Goal: Task Accomplishment & Management: Use online tool/utility

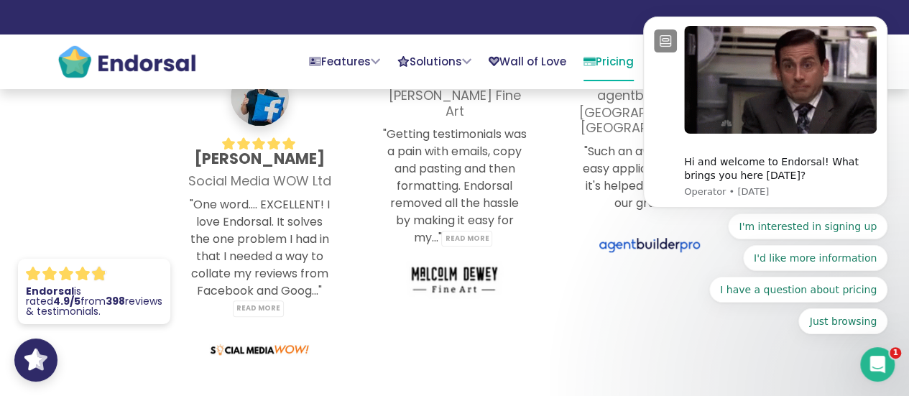
scroll to position [3163, 0]
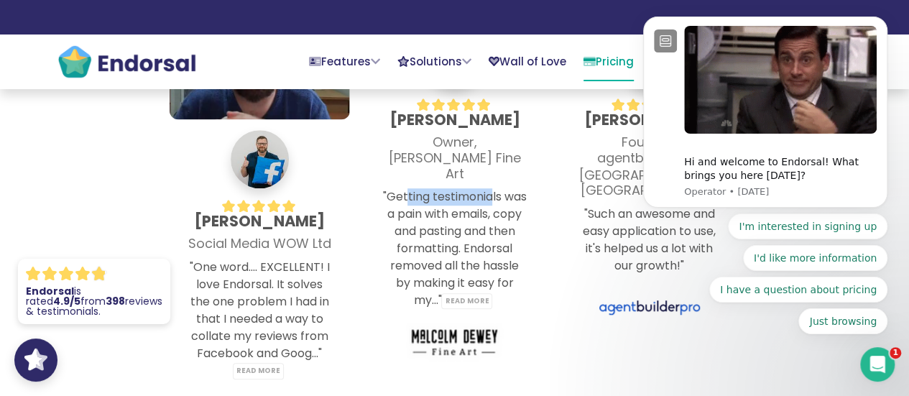
drag, startPoint x: 417, startPoint y: 176, endPoint x: 532, endPoint y: 176, distance: 115.0
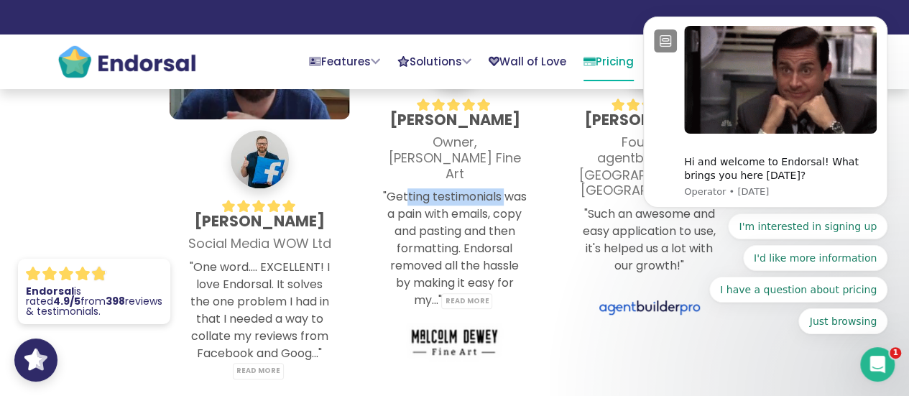
click at [546, 170] on div ".cls-1{fill:#FFF;} star-alt .cls-1{fill:#FFF;} star-alt .cls-1{fill:#FFF;} star…" at bounding box center [454, 235] width 195 height 462
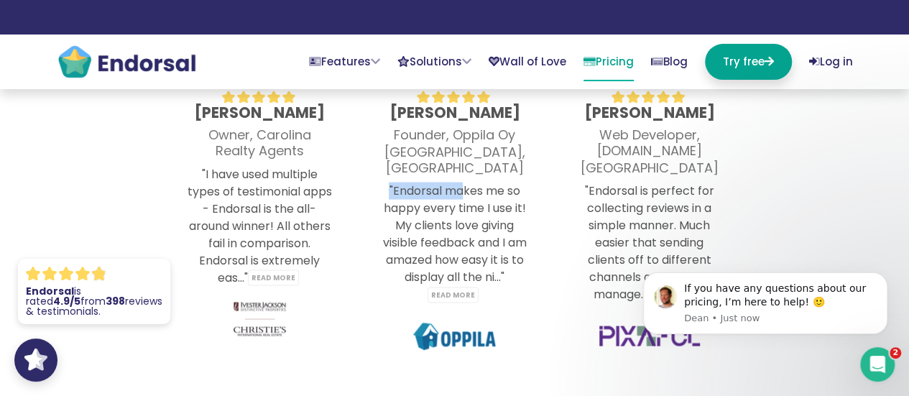
drag, startPoint x: 379, startPoint y: 167, endPoint x: 526, endPoint y: 167, distance: 147.4
click at [525, 167] on div ".cls-1{fill:#FFF;} star-alt .cls-1{fill:#FFF;} star-alt .cls-1{fill:#FFF;} star…" at bounding box center [454, 194] width 180 height 380
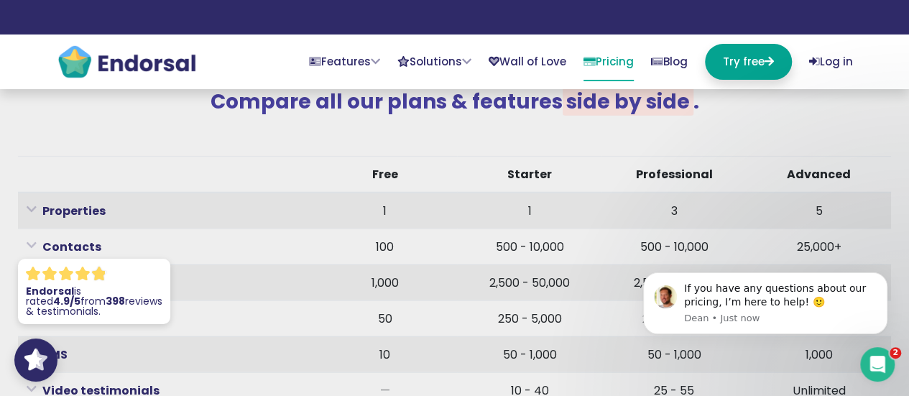
scroll to position [4457, 0]
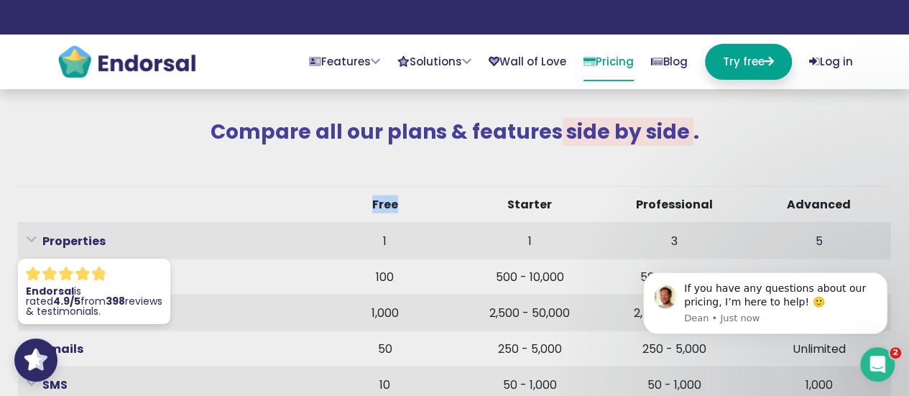
drag, startPoint x: 371, startPoint y: 202, endPoint x: 459, endPoint y: 198, distance: 88.5
click at [459, 198] on tr "Free Starter Professional Advanced" at bounding box center [454, 204] width 873 height 37
click at [528, 203] on th "Starter" at bounding box center [529, 204] width 144 height 37
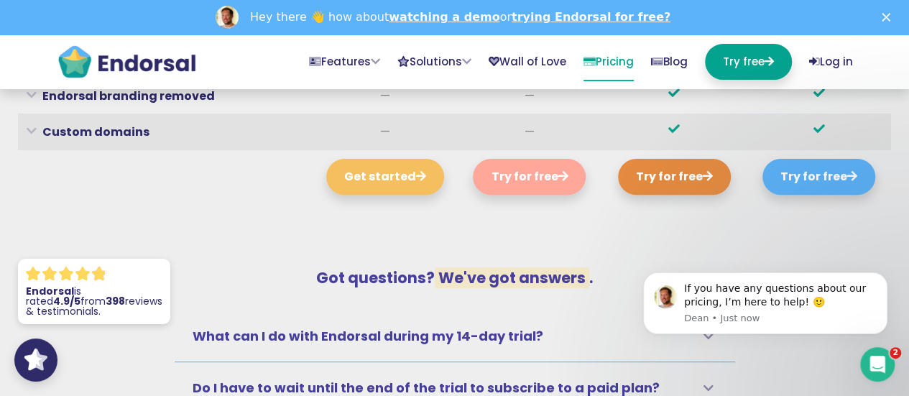
scroll to position [0, 0]
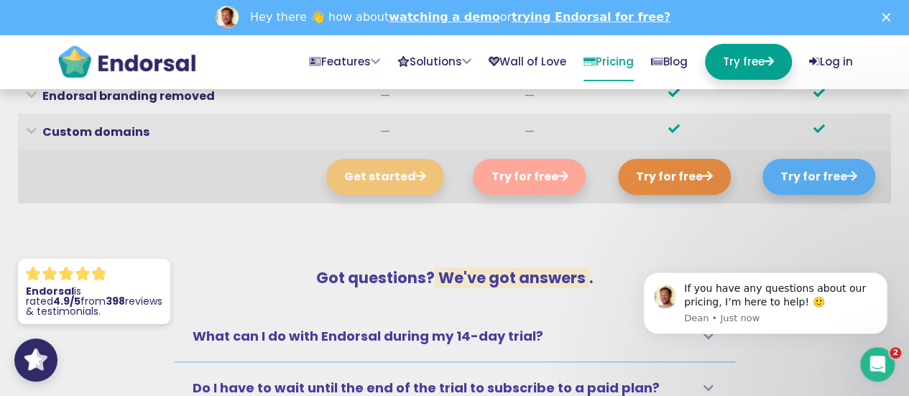
click at [400, 159] on button "Get started" at bounding box center [385, 177] width 118 height 36
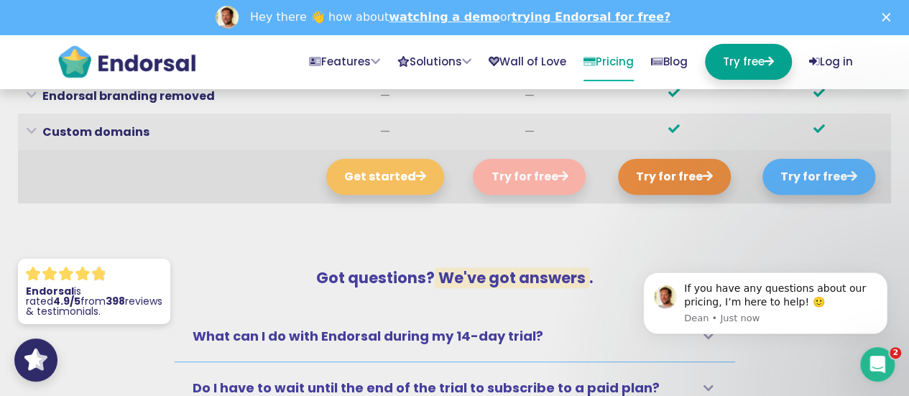
click at [530, 159] on button "Try for free" at bounding box center [529, 177] width 113 height 36
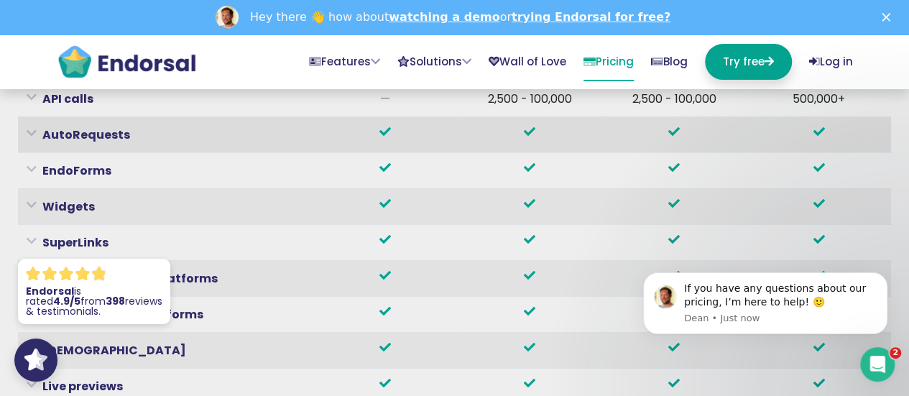
scroll to position [4888, 0]
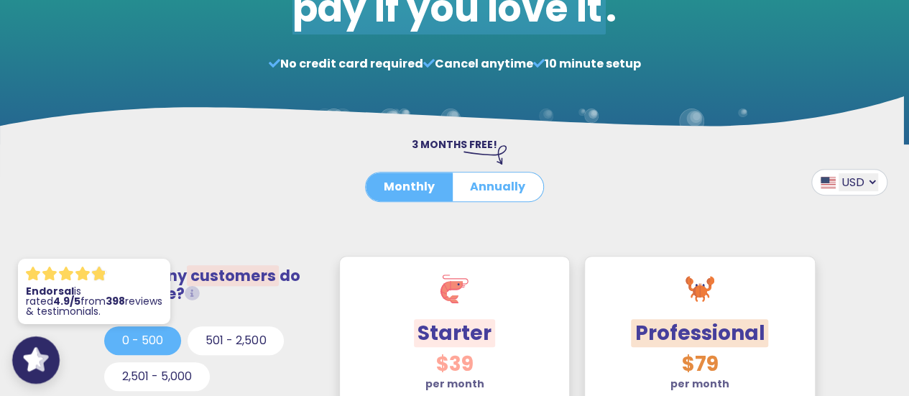
scroll to position [263, 0]
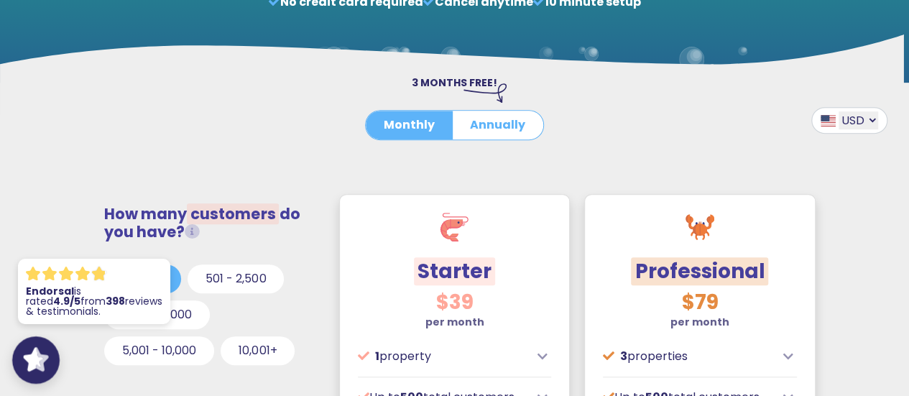
click at [37, 346] on icon ".cls-1,.cls-2{fill:#fff;}.cls-2{opacity:0.8;}" at bounding box center [35, 358] width 25 height 25
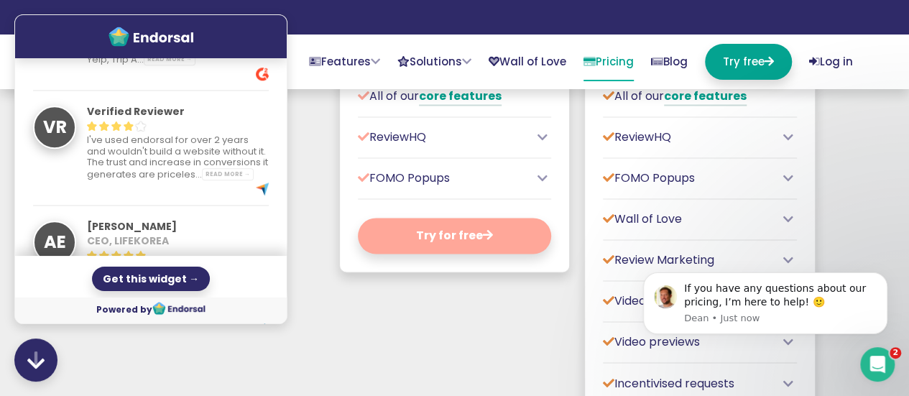
scroll to position [3882, 0]
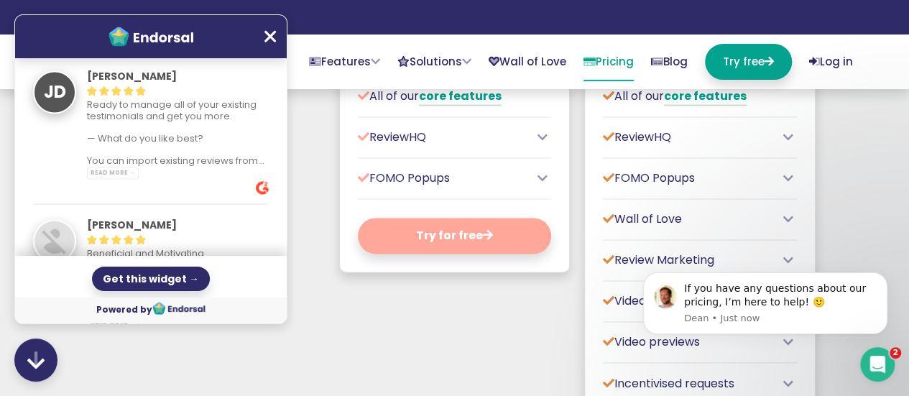
click at [265, 36] on icon at bounding box center [271, 36] width 12 height 19
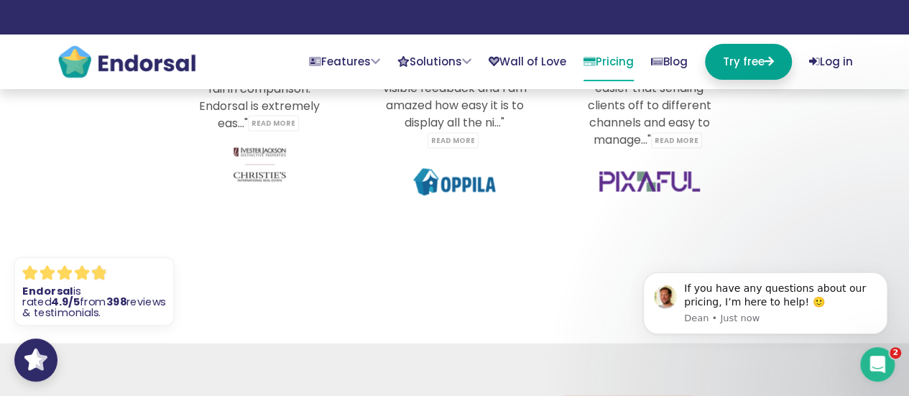
scroll to position [4360, 0]
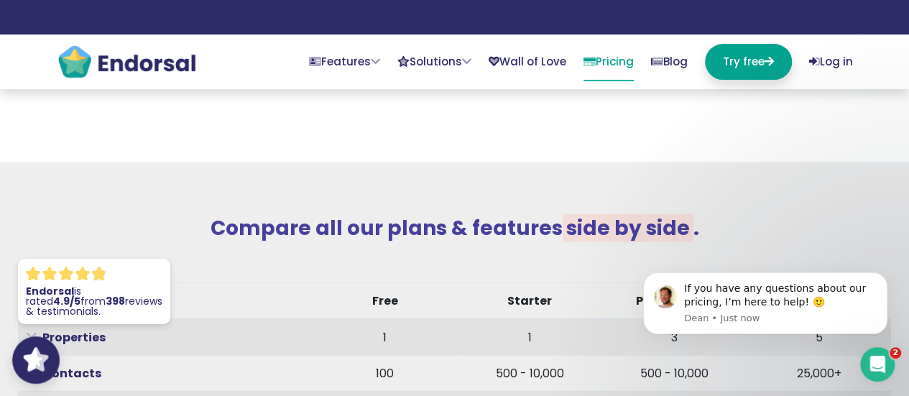
click at [47, 355] on icon ".cls-1,.cls-2{fill:#fff;}.cls-2{opacity:0.8;}" at bounding box center [35, 358] width 25 height 25
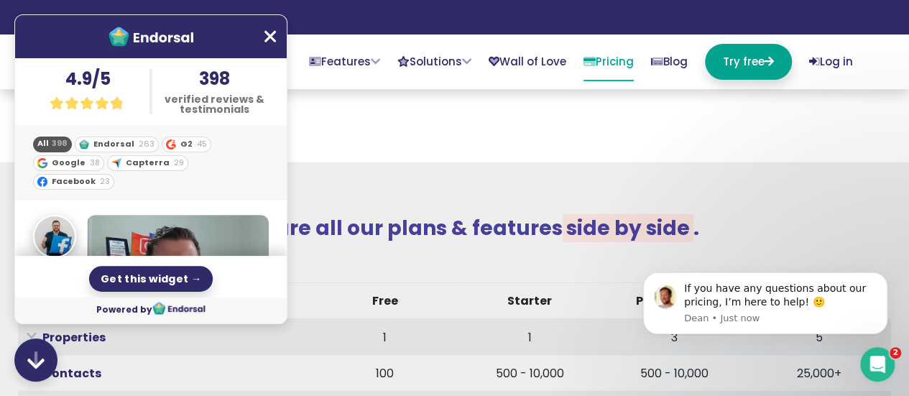
click at [163, 271] on div "Get this widget →" at bounding box center [151, 279] width 124 height 26
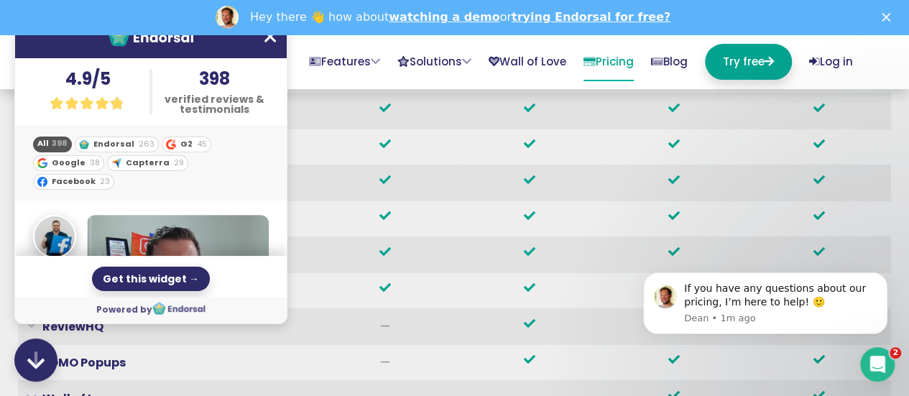
scroll to position [5223, 0]
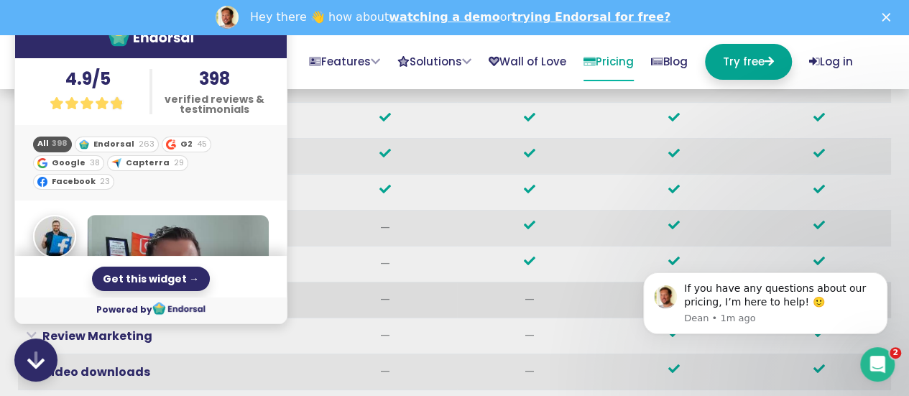
click at [433, 282] on th "—" at bounding box center [385, 300] width 144 height 36
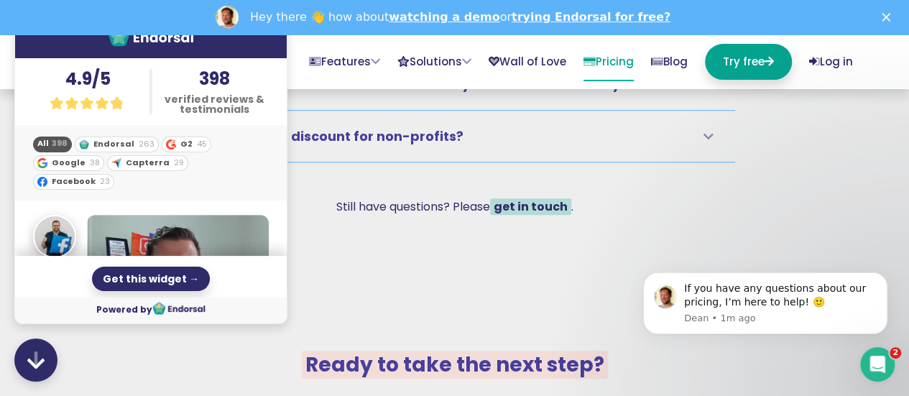
scroll to position [6086, 0]
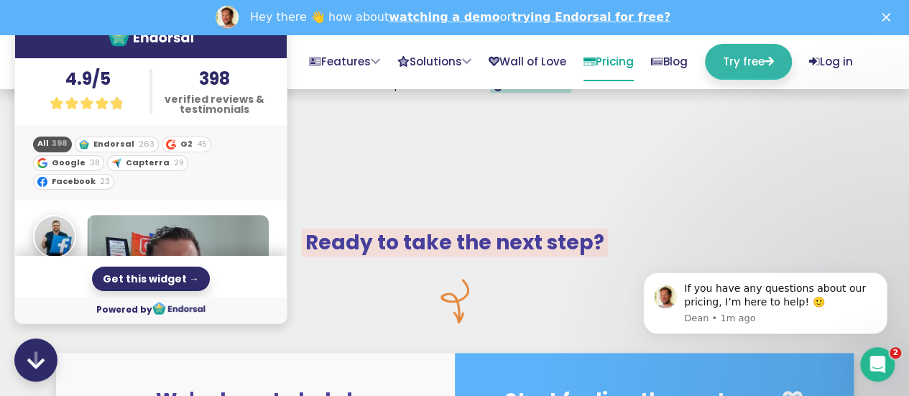
click at [730, 61] on link "Try free" at bounding box center [748, 62] width 87 height 36
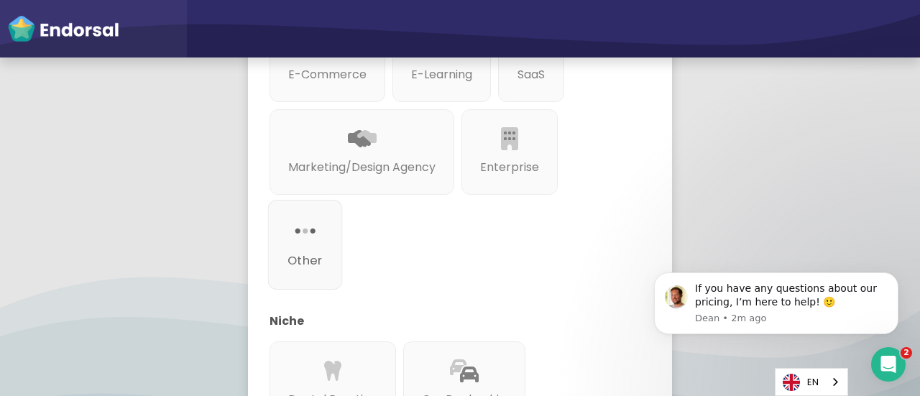
scroll to position [556, 0]
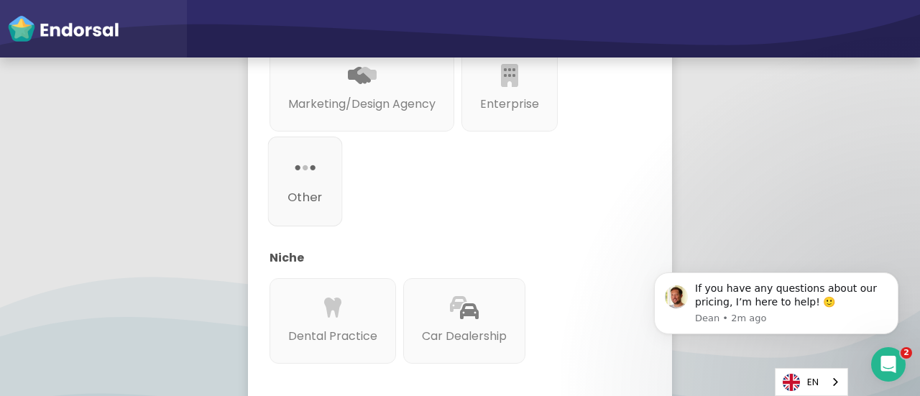
click at [302, 188] on p "Other" at bounding box center [305, 197] width 35 height 18
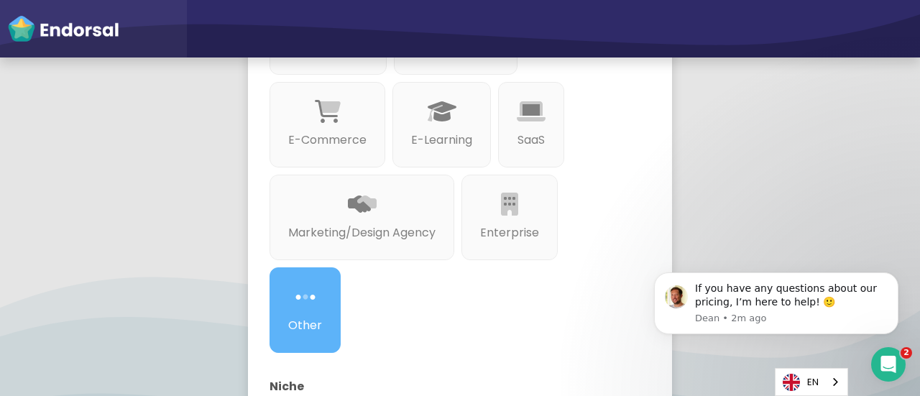
scroll to position [340, 0]
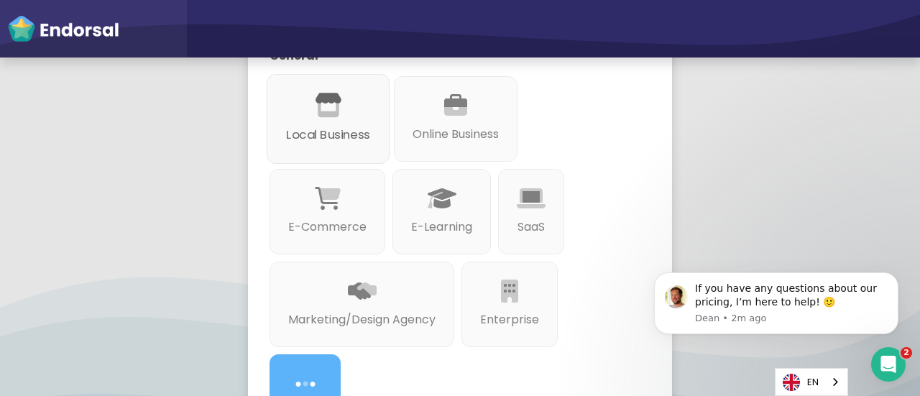
click at [336, 119] on div at bounding box center [328, 123] width 84 height 8
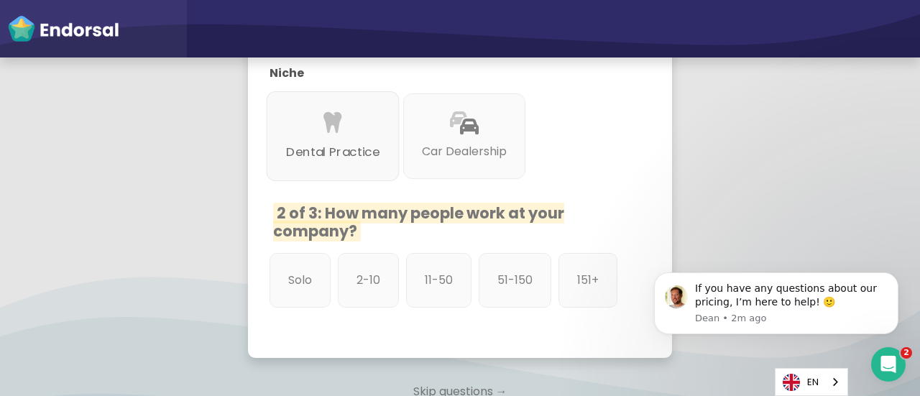
scroll to position [763, 0]
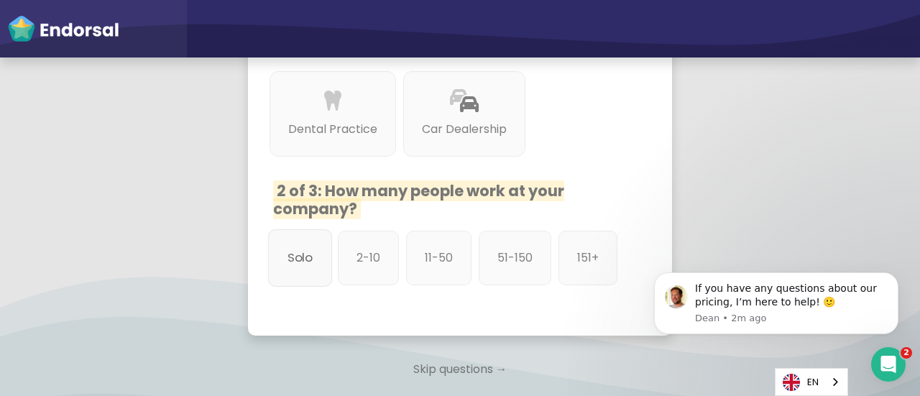
click at [298, 249] on p "Solo" at bounding box center [300, 258] width 25 height 18
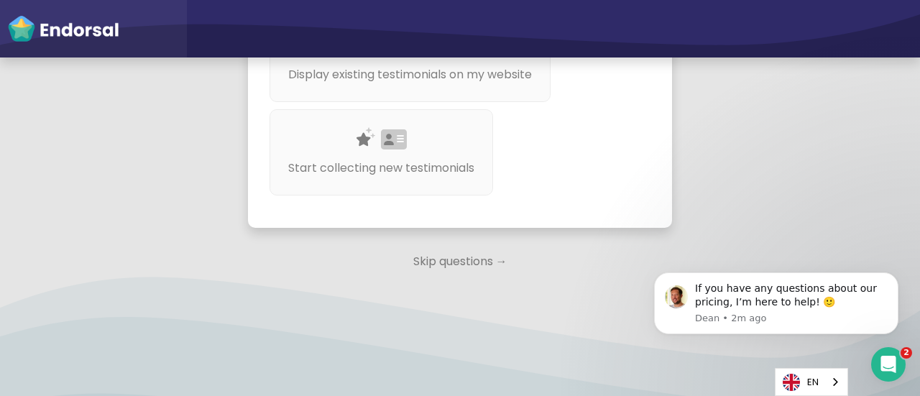
scroll to position [1142, 0]
click at [412, 166] on p "Start collecting new testimonials" at bounding box center [382, 169] width 196 height 18
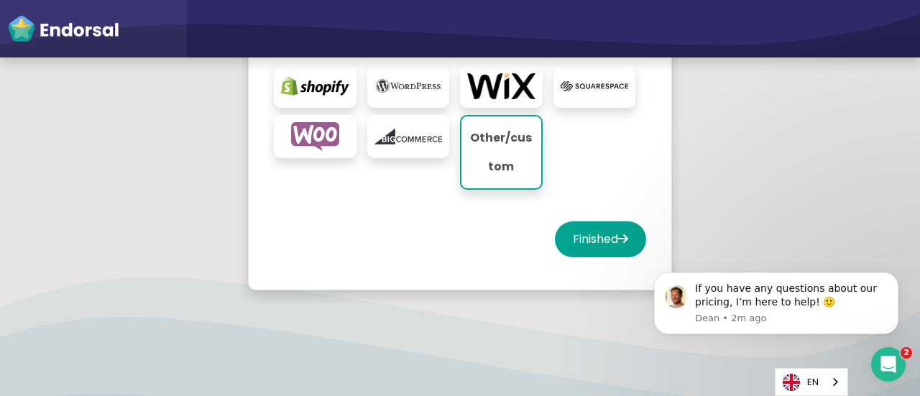
scroll to position [413, 0]
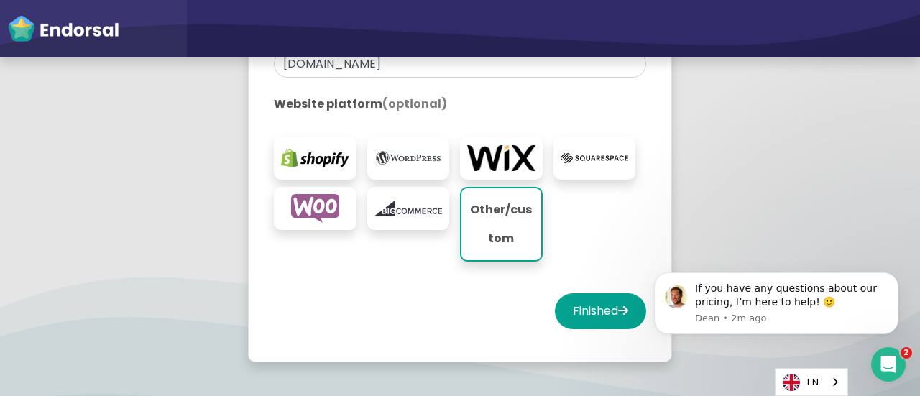
click at [423, 165] on img at bounding box center [409, 158] width 68 height 29
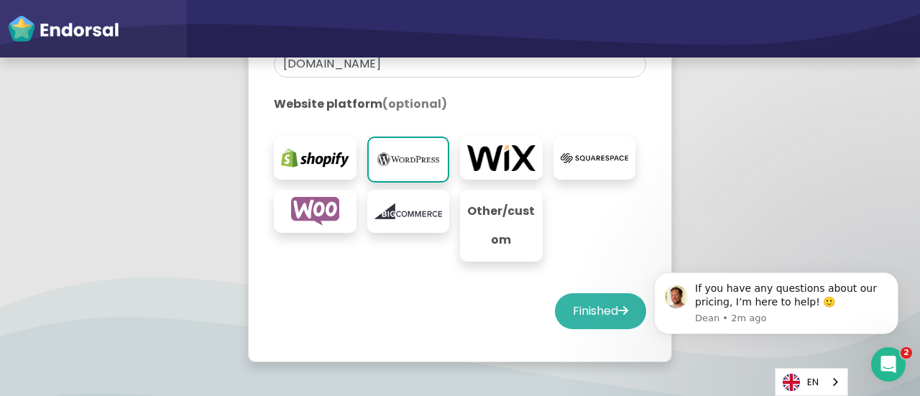
click at [559, 311] on button "Finished" at bounding box center [600, 311] width 91 height 36
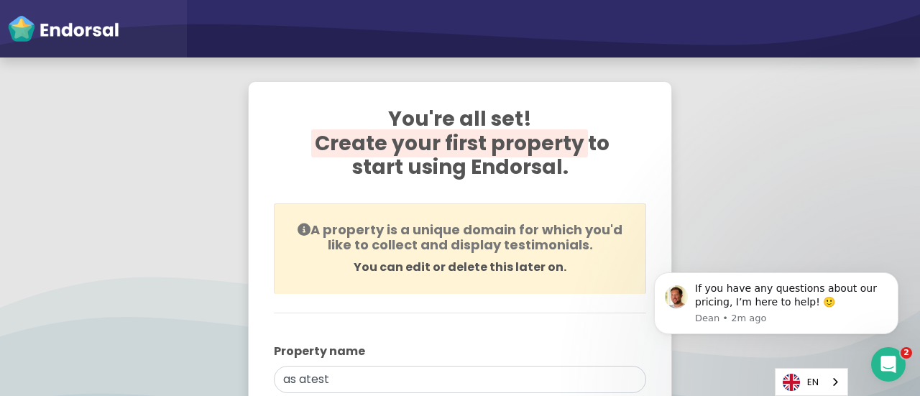
scroll to position [0, 0]
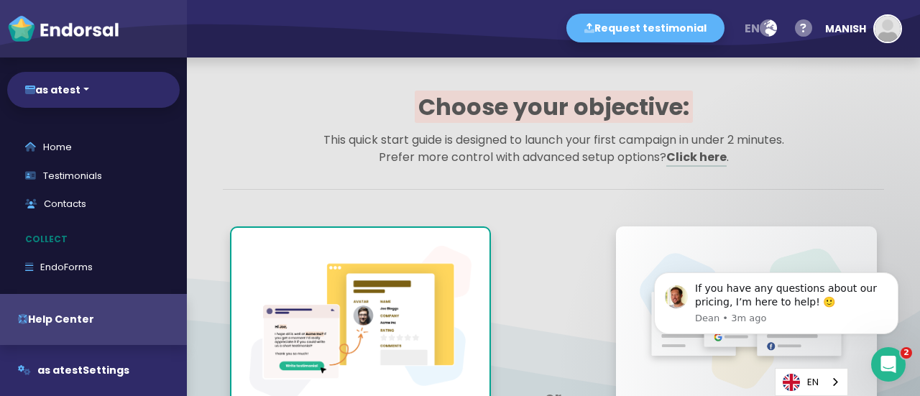
scroll to position [144, 0]
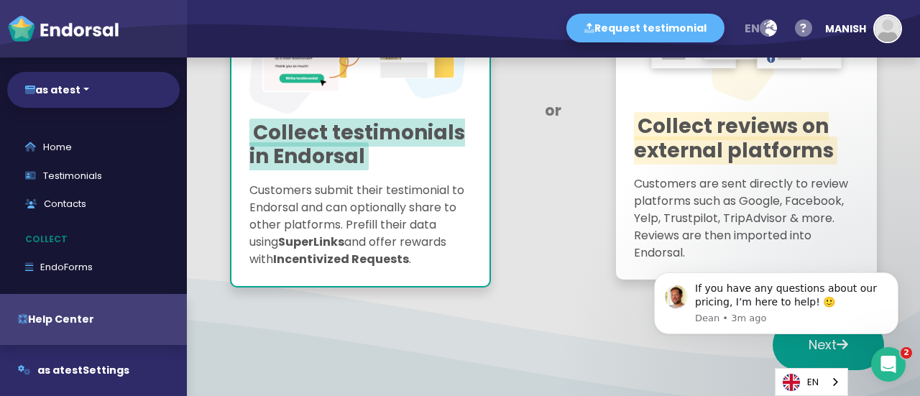
click at [690, 134] on span "Collect reviews on external platforms" at bounding box center [735, 138] width 203 height 52
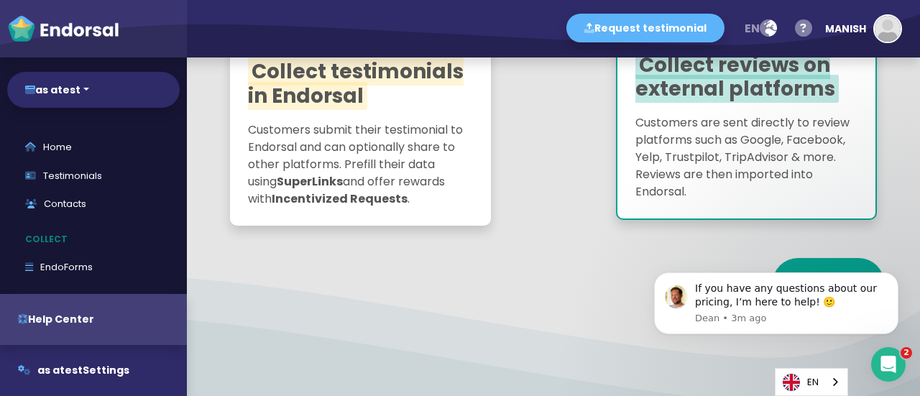
scroll to position [382, 0]
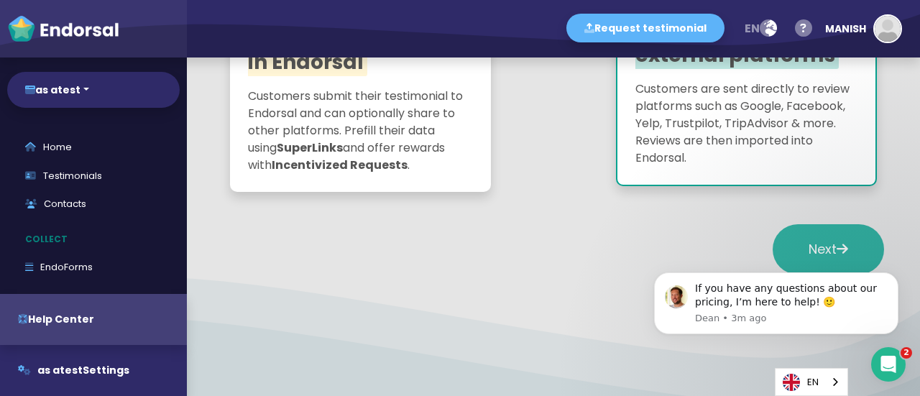
click at [781, 226] on button "Next" at bounding box center [828, 249] width 111 height 50
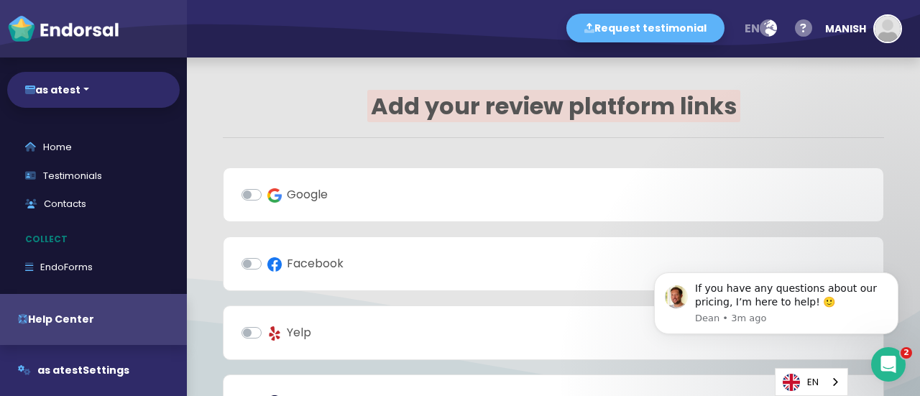
scroll to position [0, 0]
click at [280, 195] on img at bounding box center [274, 196] width 14 height 14
click at [0, 0] on input "Google" at bounding box center [0, 0] width 0 height 0
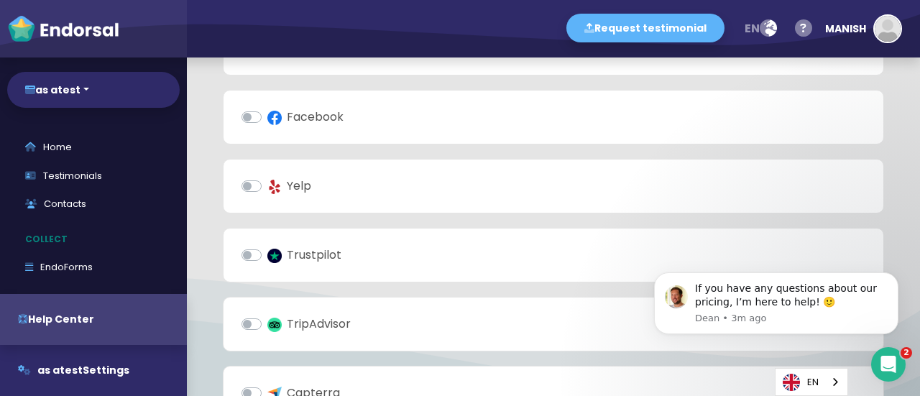
scroll to position [72, 0]
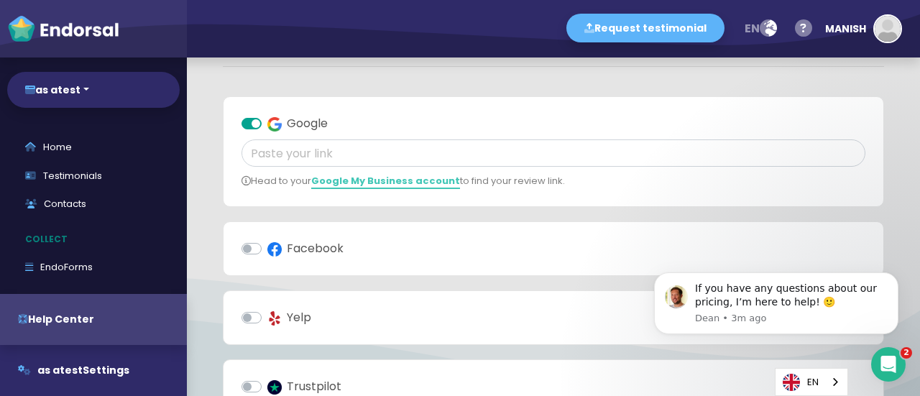
click at [334, 178] on link "Google My Business account" at bounding box center [385, 181] width 149 height 15
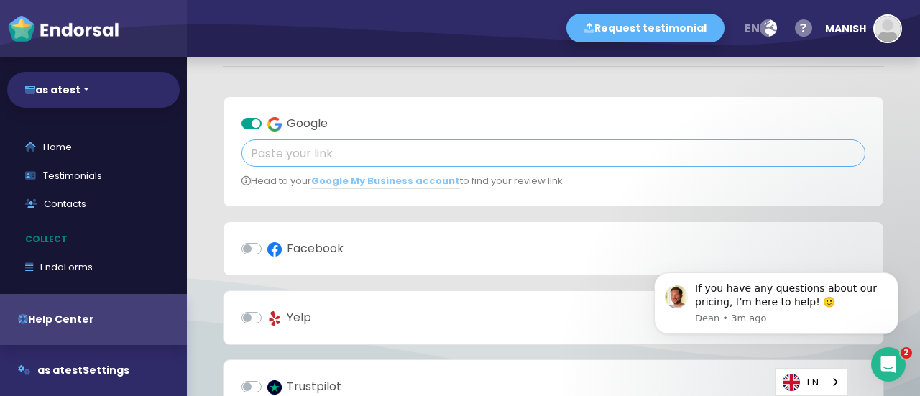
click at [303, 149] on input "text" at bounding box center [554, 152] width 624 height 27
paste input "patient comments"
paste input "[URL][DOMAIN_NAME]"
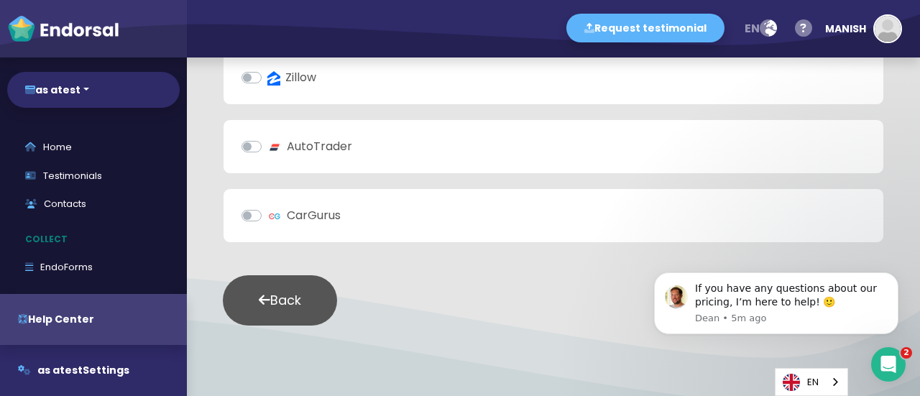
scroll to position [707, 0]
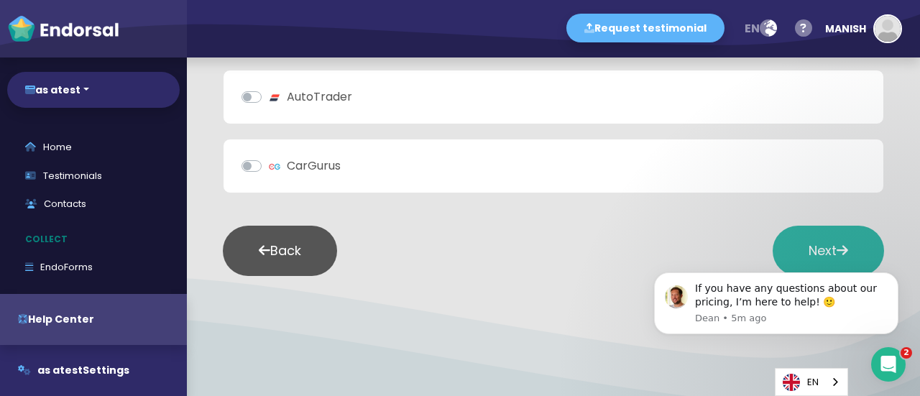
type input "[URL][DOMAIN_NAME]"
click at [809, 242] on span "Next" at bounding box center [829, 251] width 40 height 18
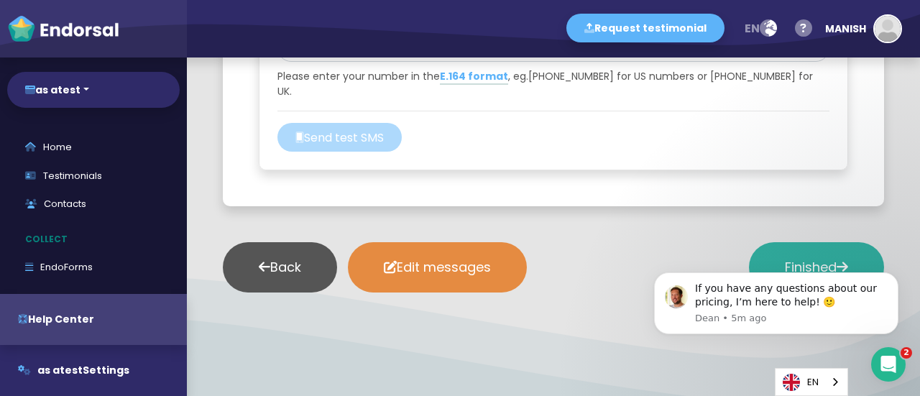
scroll to position [1954, 0]
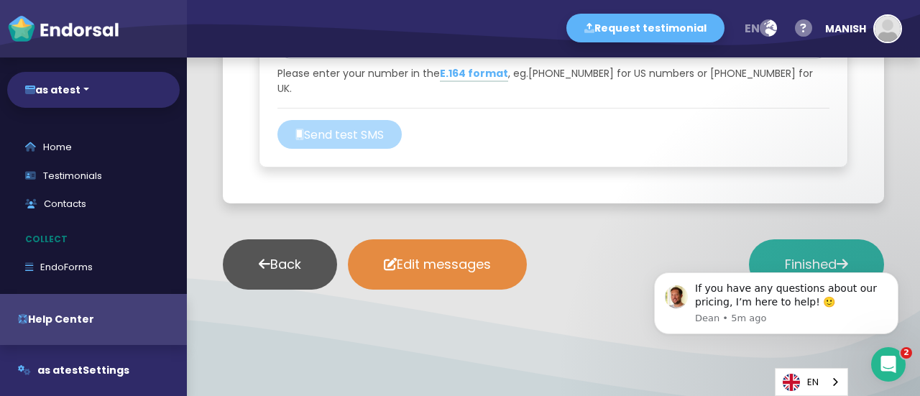
click at [786, 255] on span "Finished" at bounding box center [816, 264] width 63 height 18
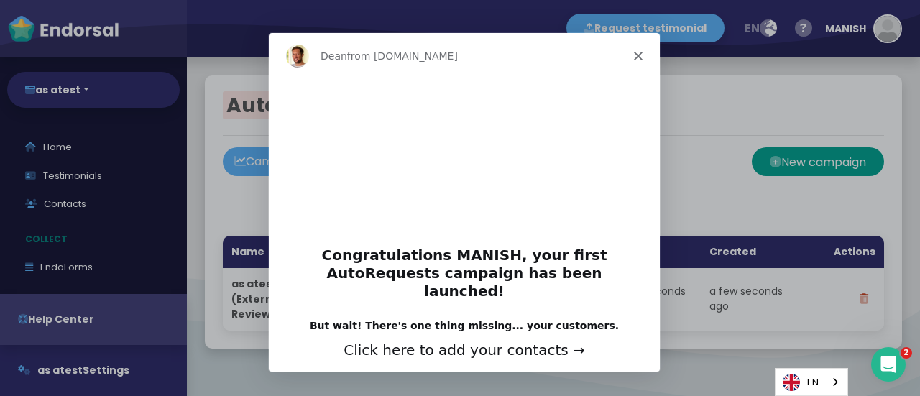
click at [630, 55] on div "[PERSON_NAME] from [DOMAIN_NAME]" at bounding box center [463, 55] width 391 height 46
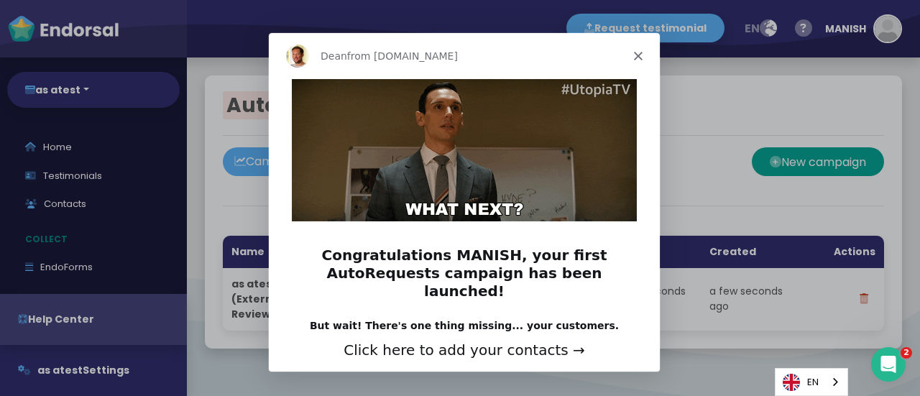
click at [634, 50] on icon "Close" at bounding box center [637, 54] width 9 height 9
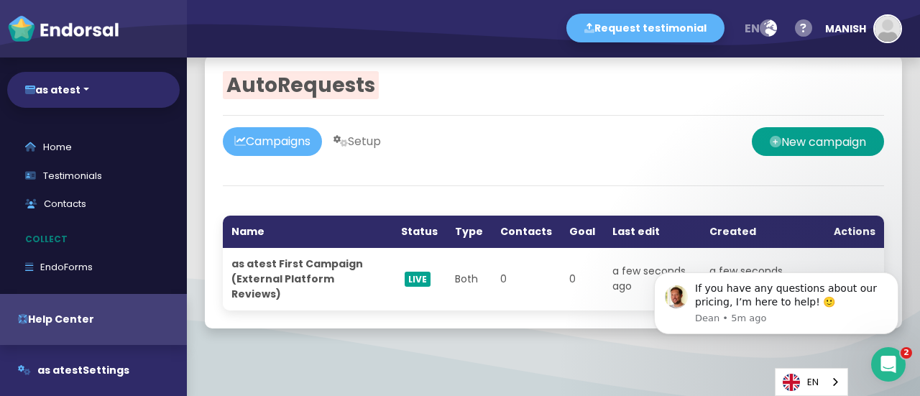
scroll to position [32, 0]
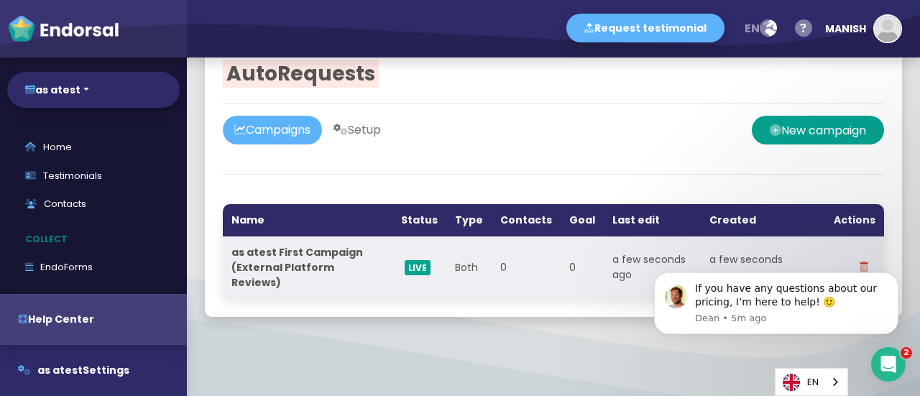
click at [290, 259] on strong "as atest First Campaign (External Platform Reviews)" at bounding box center [298, 267] width 134 height 45
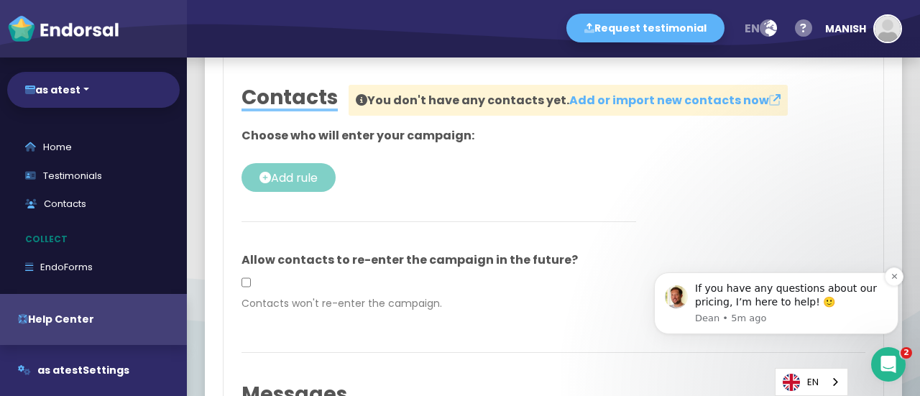
scroll to position [1604, 0]
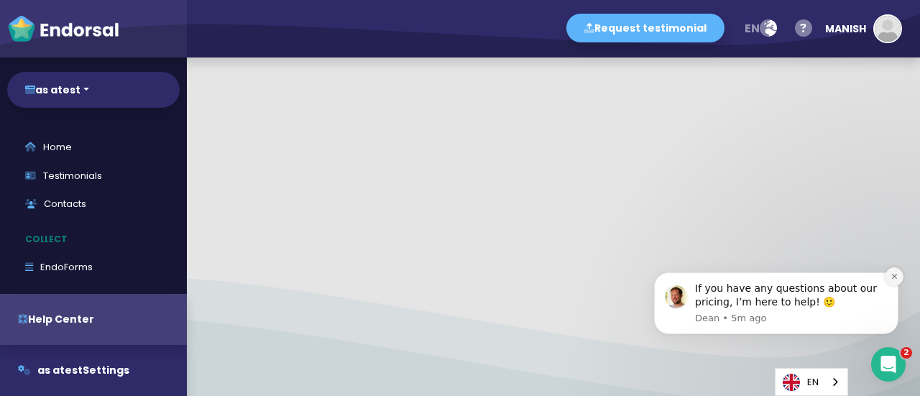
click at [891, 274] on icon "Dismiss notification" at bounding box center [895, 276] width 8 height 8
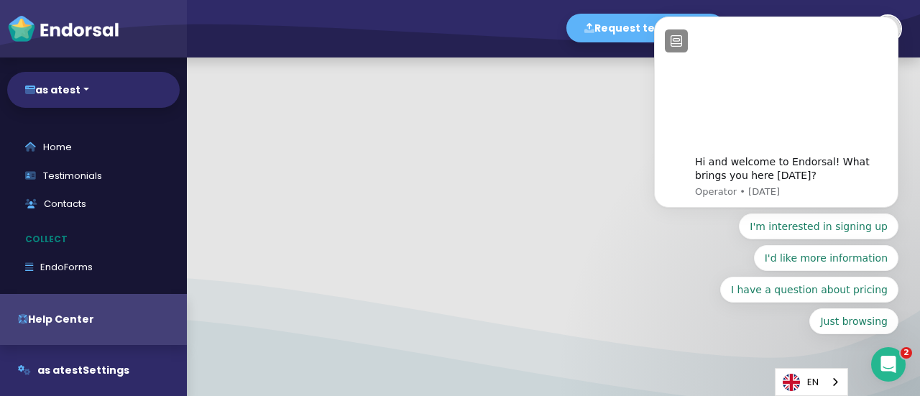
click at [863, 350] on body "Hi and welcome to Endorsal! What brings you here [DATE]? Operator • [DATE] I'm …" at bounding box center [776, 148] width 276 height 405
click at [874, 354] on div "Open Intercom Messenger" at bounding box center [886, 362] width 47 height 47
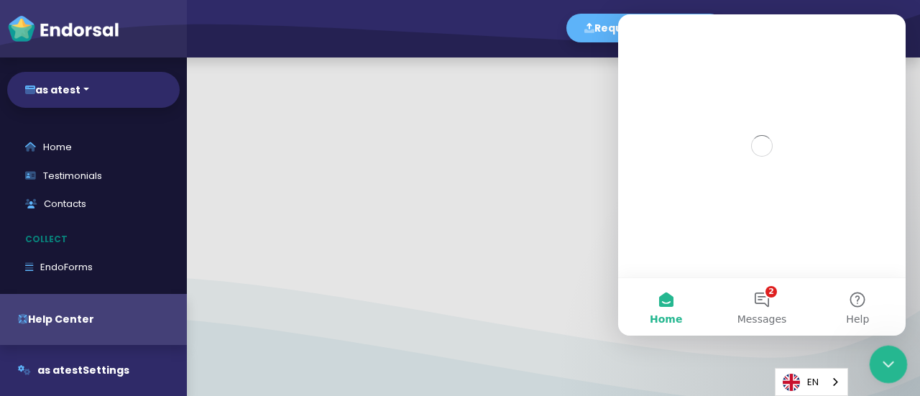
scroll to position [0, 0]
click at [872, 357] on div "Close Intercom Messenger" at bounding box center [886, 362] width 35 height 35
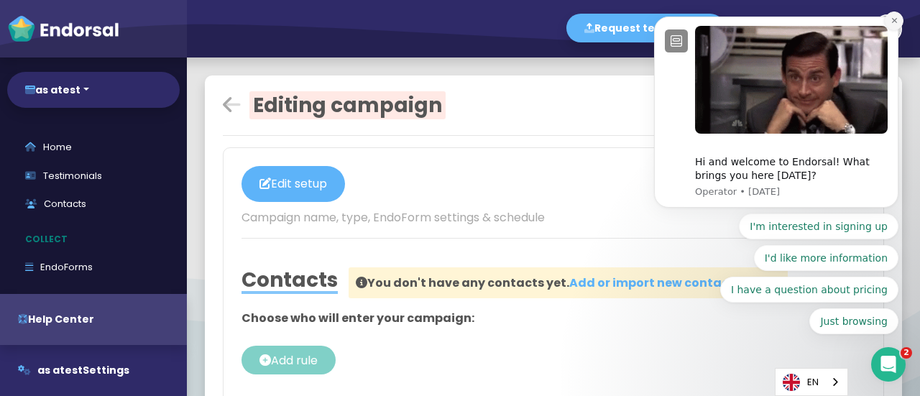
click at [891, 24] on icon "Dismiss notification" at bounding box center [895, 21] width 8 height 8
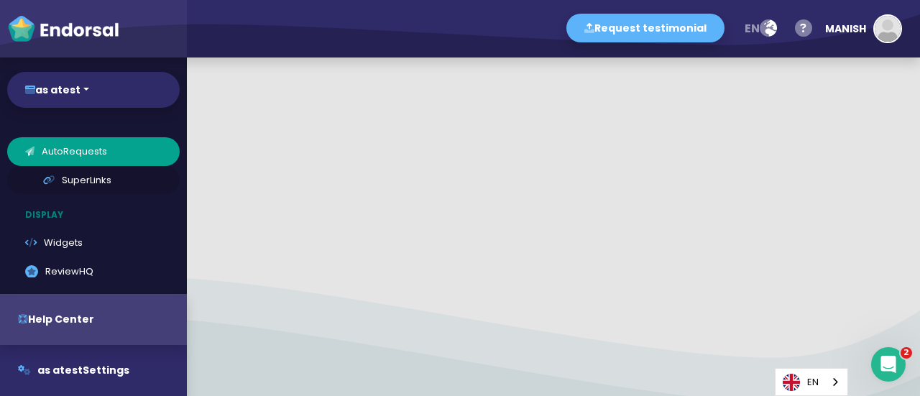
scroll to position [216, 0]
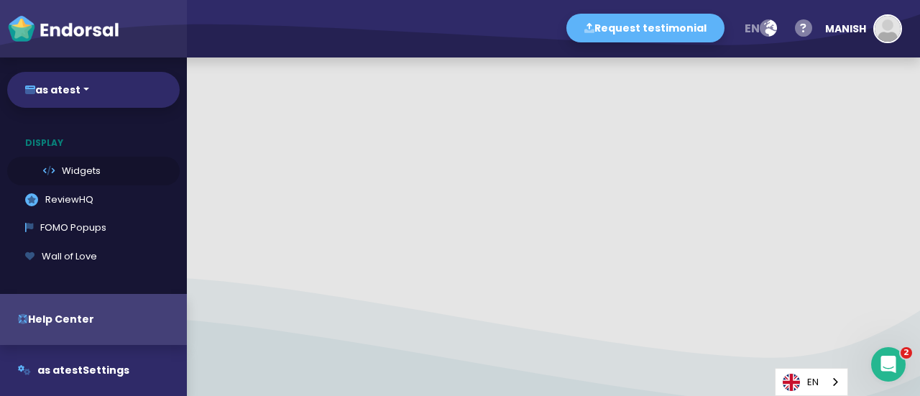
click at [79, 166] on link "Widgets" at bounding box center [93, 171] width 173 height 29
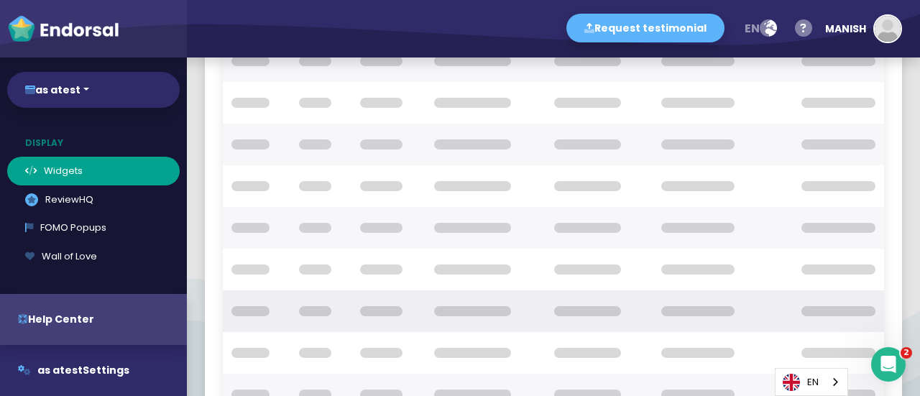
scroll to position [19, 0]
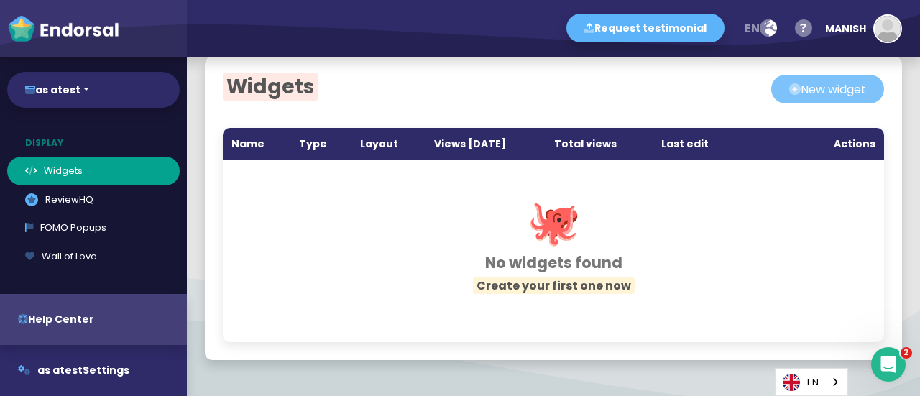
click at [822, 85] on button "New widget" at bounding box center [827, 89] width 113 height 29
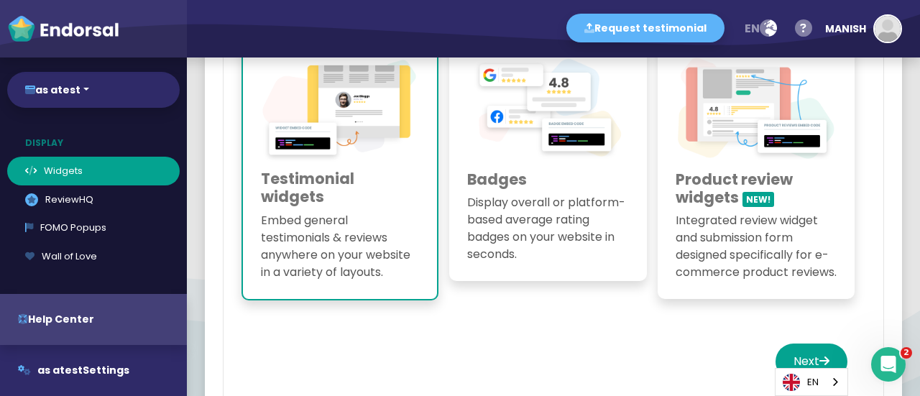
scroll to position [60, 0]
click at [526, 170] on h3 "Badges" at bounding box center [547, 179] width 161 height 18
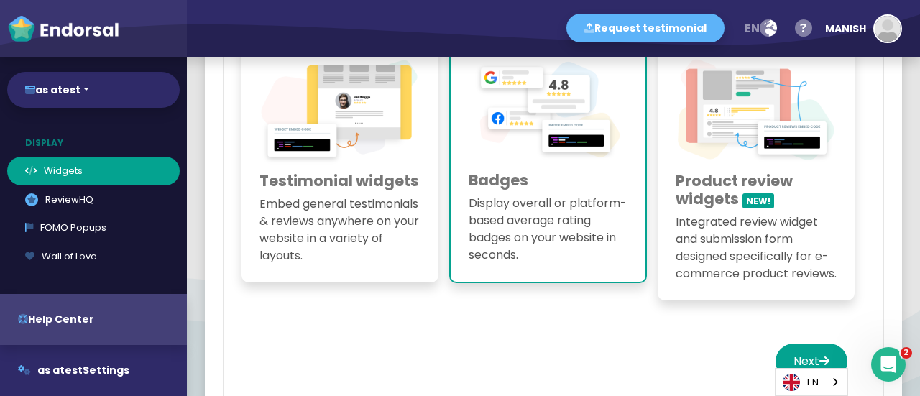
click at [362, 172] on h3 "Testimonial widgets" at bounding box center [339, 181] width 161 height 18
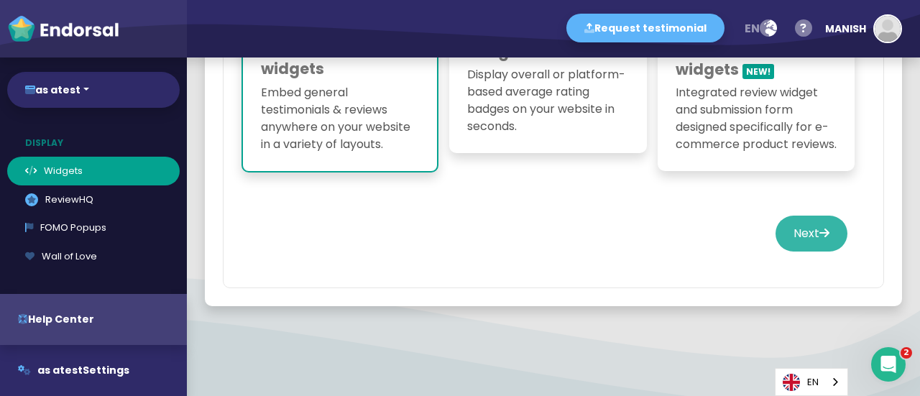
click at [798, 228] on button "Next" at bounding box center [812, 234] width 72 height 36
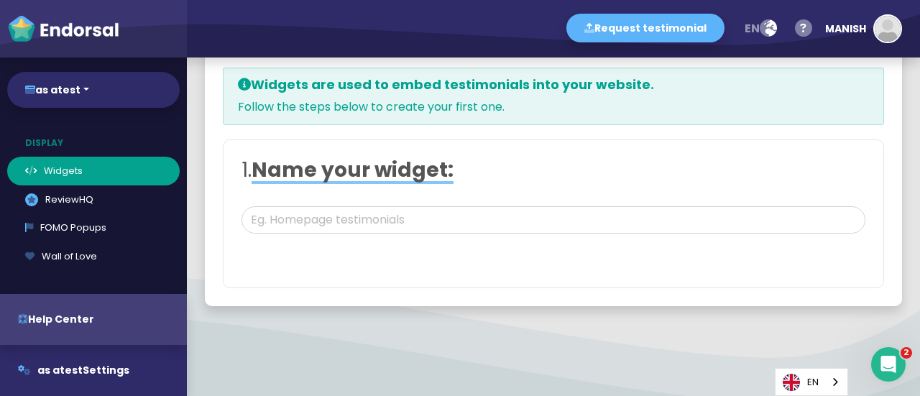
scroll to position [81, 0]
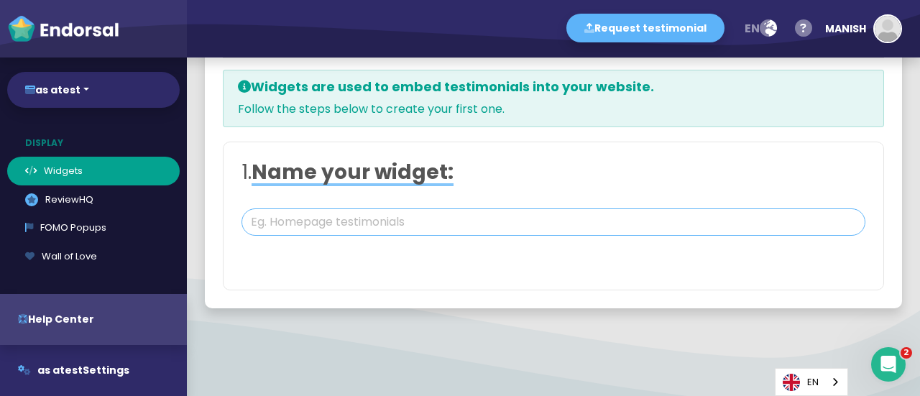
click at [350, 215] on input "text" at bounding box center [554, 221] width 624 height 27
type input "sdsa"
type input "#FFFFFF"
type input "#555555"
type input "#777777"
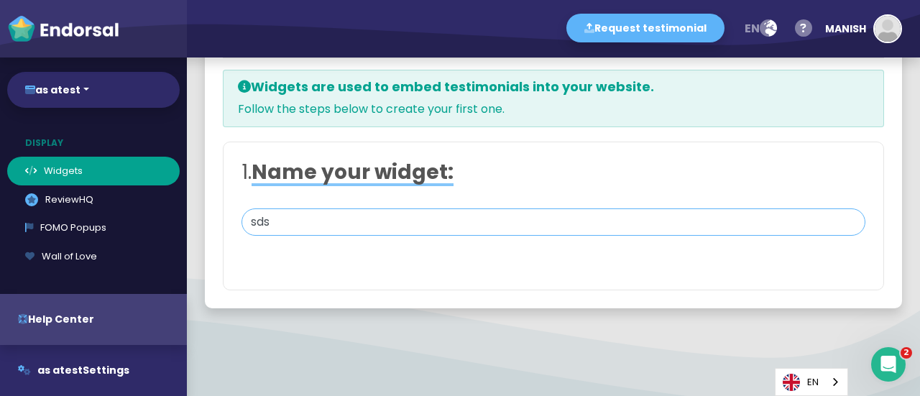
type input "#555555"
type input "#FFD75C"
click at [396, 222] on input "sdsada" at bounding box center [554, 221] width 624 height 27
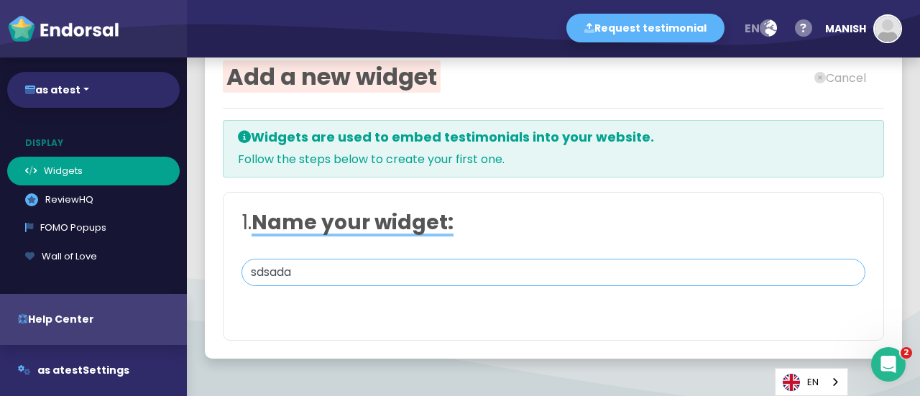
scroll to position [9, 0]
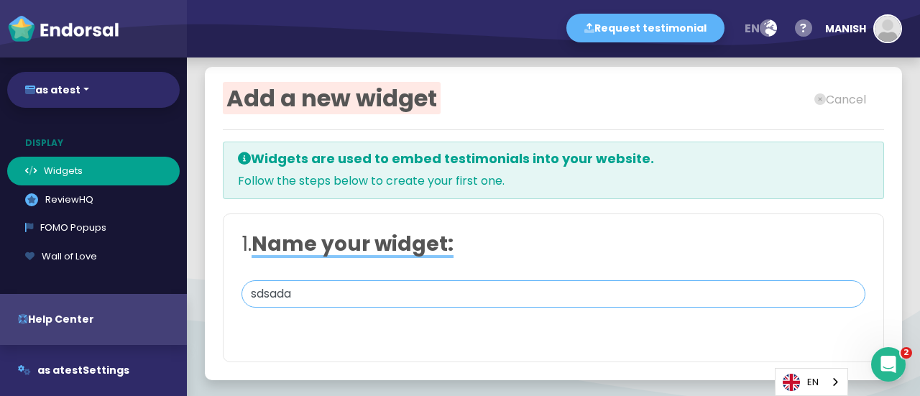
type input "sdsada"
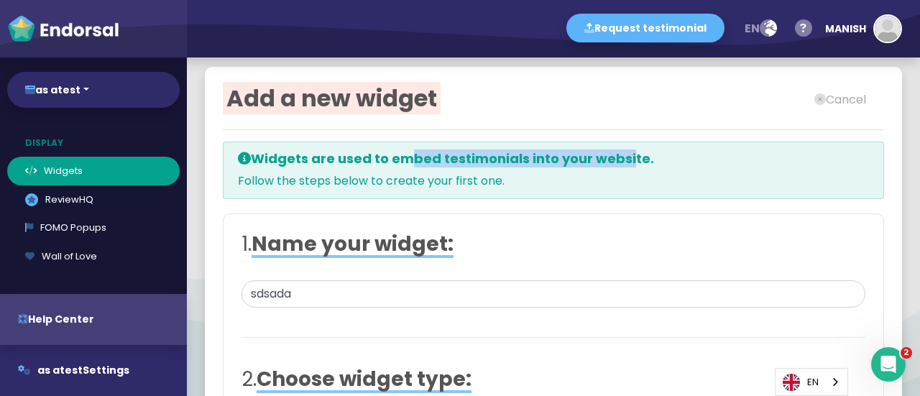
drag, startPoint x: 397, startPoint y: 153, endPoint x: 623, endPoint y: 147, distance: 225.8
click at [621, 147] on div "Widgets are used to embed testimonials into your website. Follow the steps belo…" at bounding box center [553, 171] width 661 height 58
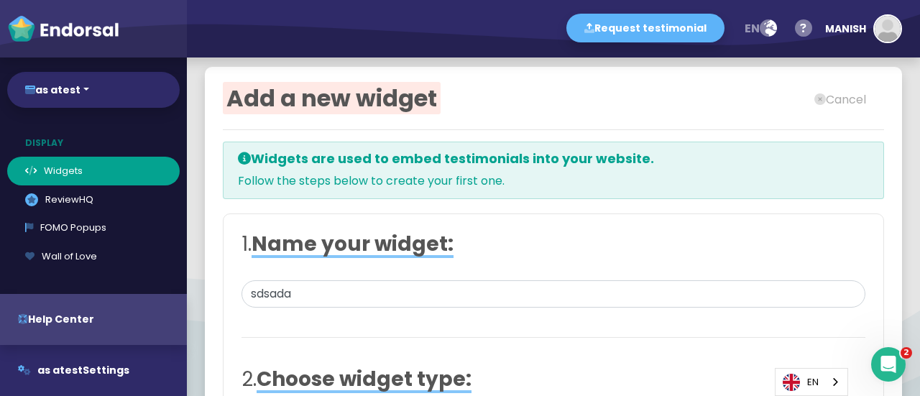
click at [628, 147] on div "Widgets are used to embed testimonials into your website. Follow the steps belo…" at bounding box center [553, 171] width 661 height 58
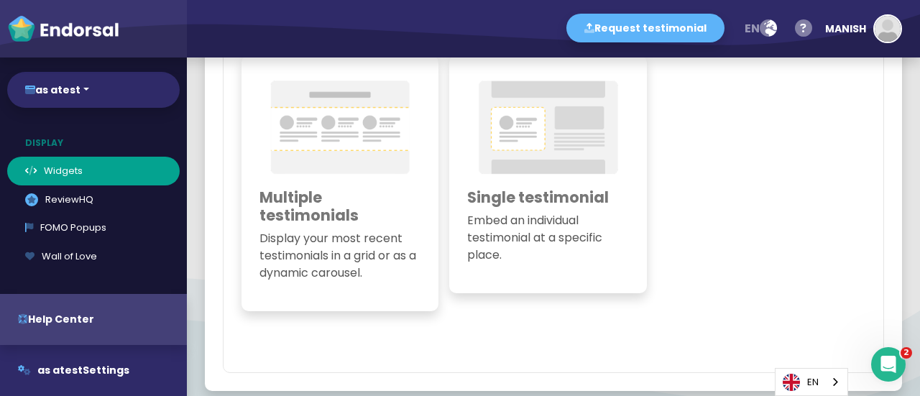
click at [348, 175] on img at bounding box center [339, 127] width 161 height 108
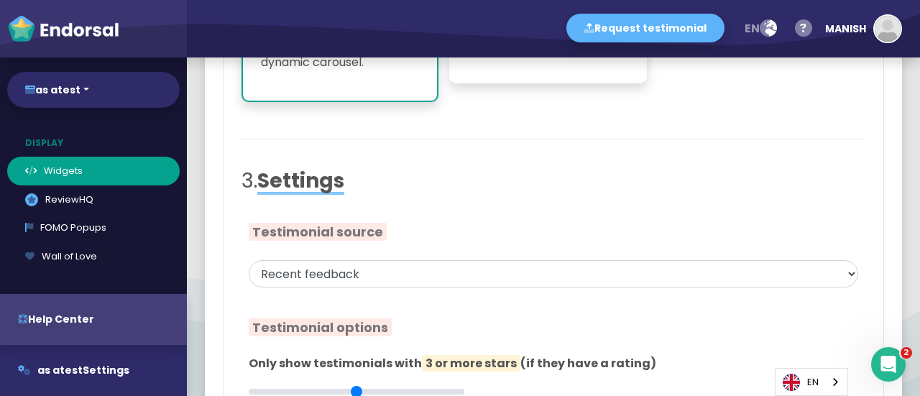
scroll to position [657, 0]
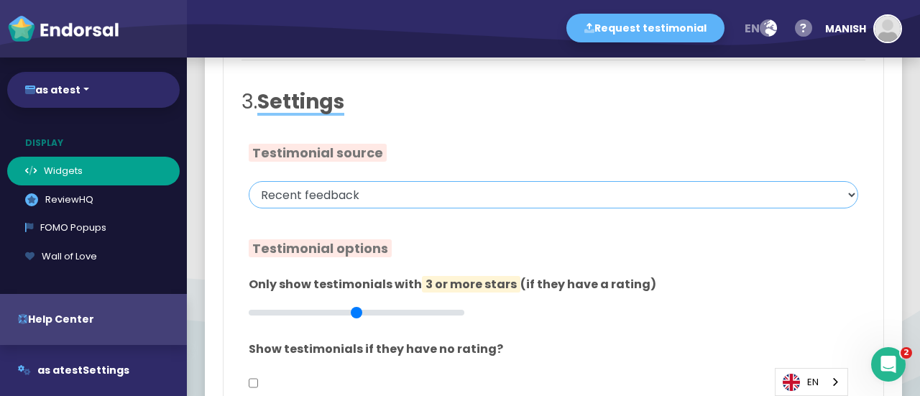
click at [355, 188] on select "Recent feedback Chosen by you Tag Import source EndoForm" at bounding box center [554, 194] width 610 height 27
click at [249, 181] on select "Recent feedback Chosen by you Tag Import source EndoForm" at bounding box center [554, 194] width 610 height 27
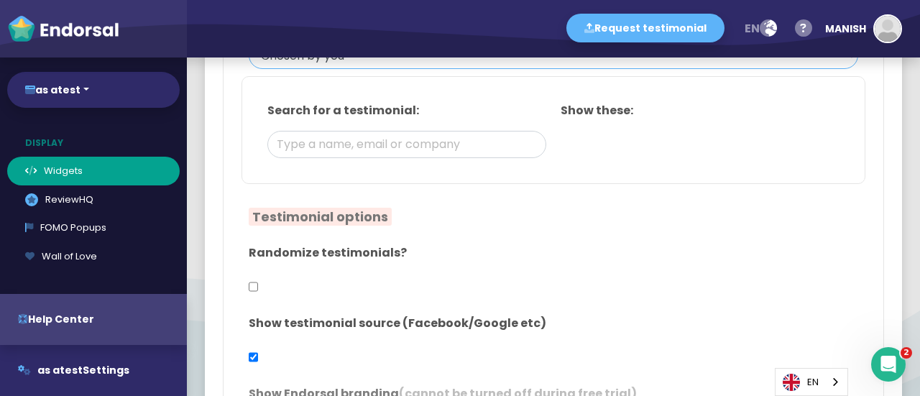
scroll to position [801, 0]
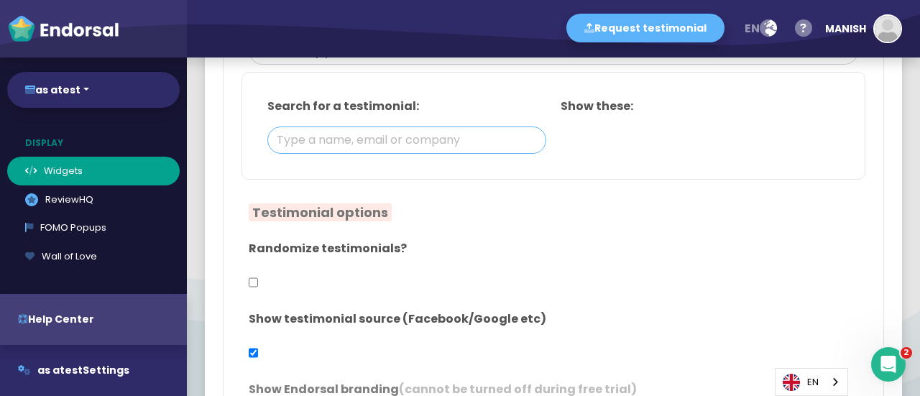
click at [374, 137] on input "text" at bounding box center [406, 140] width 279 height 27
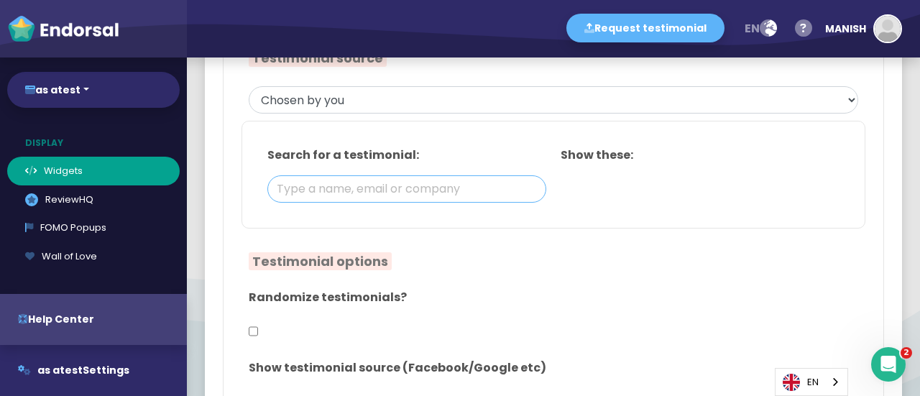
scroll to position [729, 0]
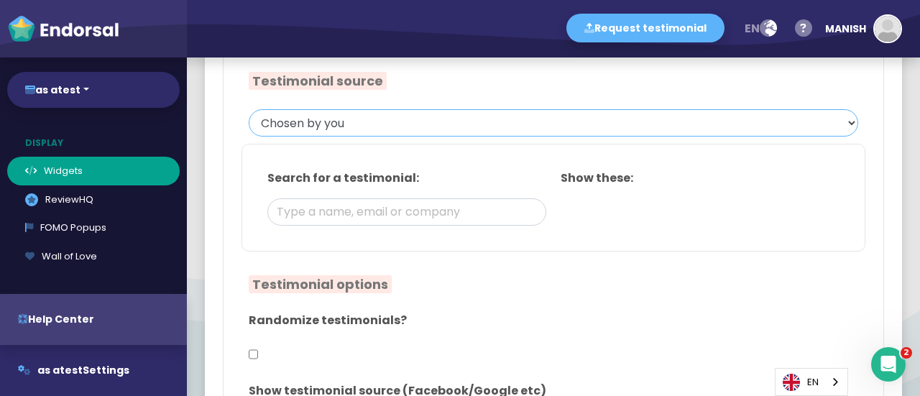
click at [344, 120] on select "Recent feedback Chosen by you Tag Import source EndoForm" at bounding box center [554, 122] width 610 height 27
click at [249, 109] on select "Recent feedback Chosen by you Tag Import source EndoForm" at bounding box center [554, 122] width 610 height 27
click at [341, 208] on input at bounding box center [406, 211] width 279 height 27
click at [343, 119] on select "Recent feedback Chosen by you Tag Import source EndoForm" at bounding box center [554, 122] width 610 height 27
select select "4"
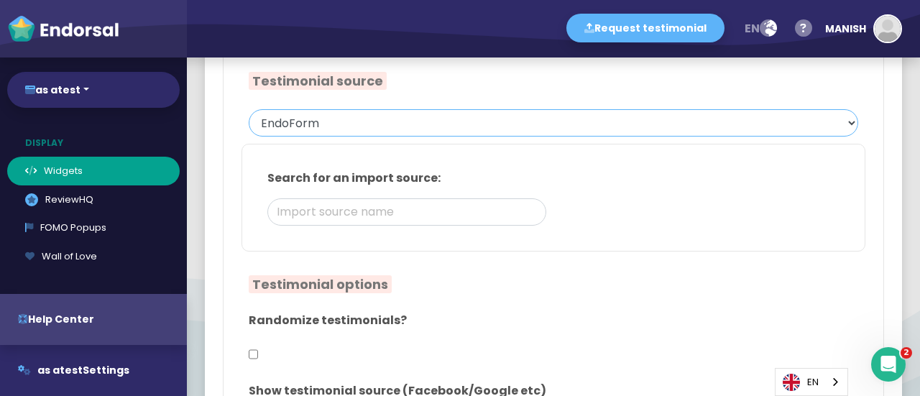
click at [249, 109] on select "Recent feedback Chosen by you Tag Import source EndoForm" at bounding box center [554, 122] width 610 height 27
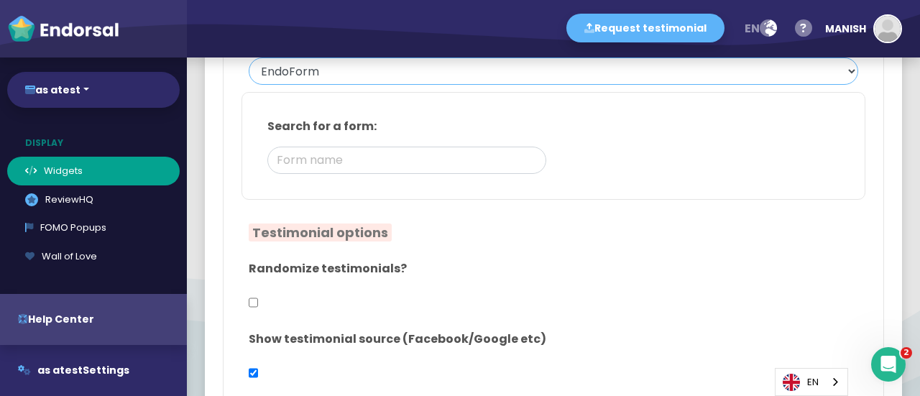
scroll to position [801, 0]
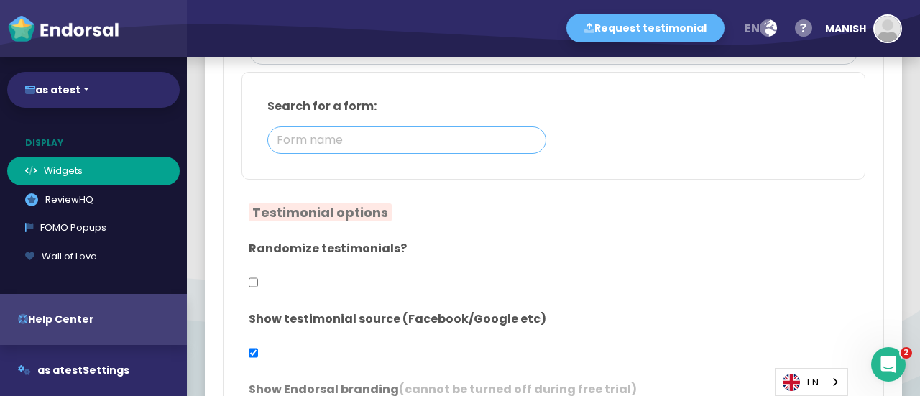
click at [348, 133] on input at bounding box center [406, 140] width 279 height 27
type input "dasd"
click at [255, 278] on input "checkbox" at bounding box center [253, 282] width 9 height 27
checkbox input "true"
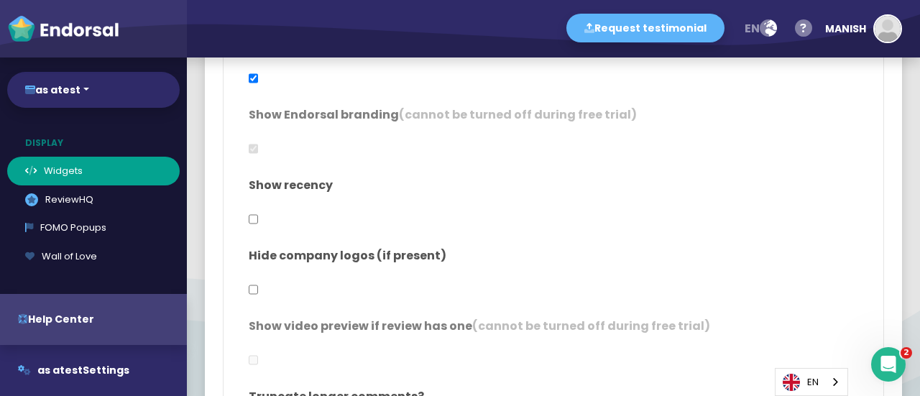
scroll to position [1088, 0]
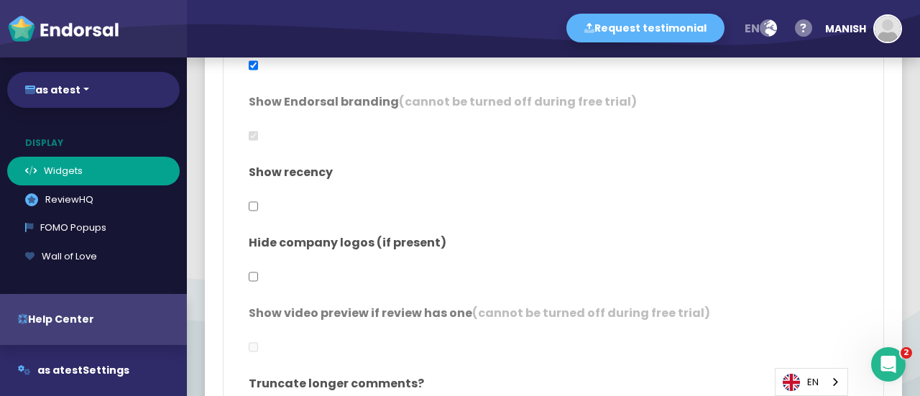
click at [252, 202] on input "checkbox" at bounding box center [253, 206] width 9 height 27
checkbox input "true"
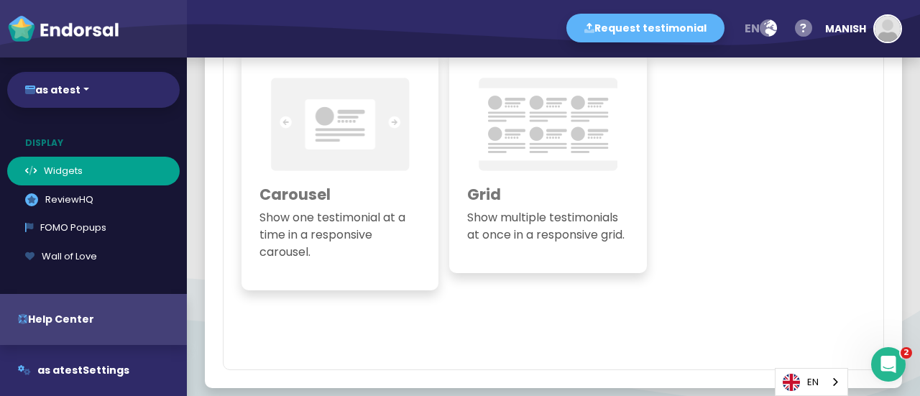
click at [377, 170] on img at bounding box center [339, 124] width 161 height 108
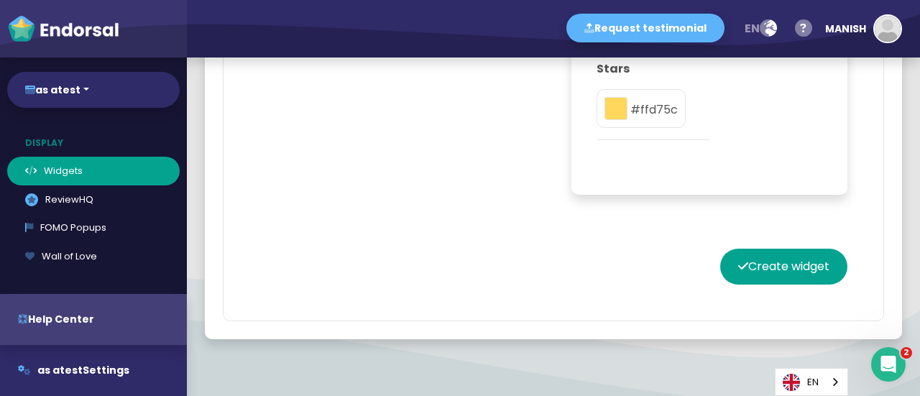
scroll to position [2980, 0]
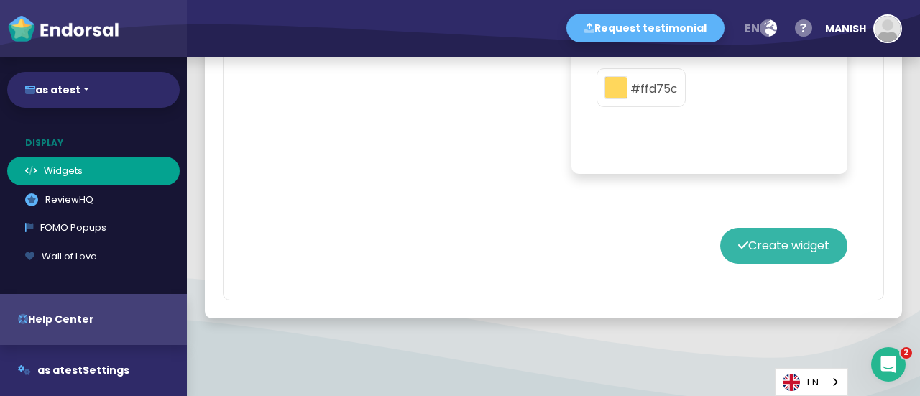
click at [777, 236] on button "Create widget" at bounding box center [783, 246] width 127 height 36
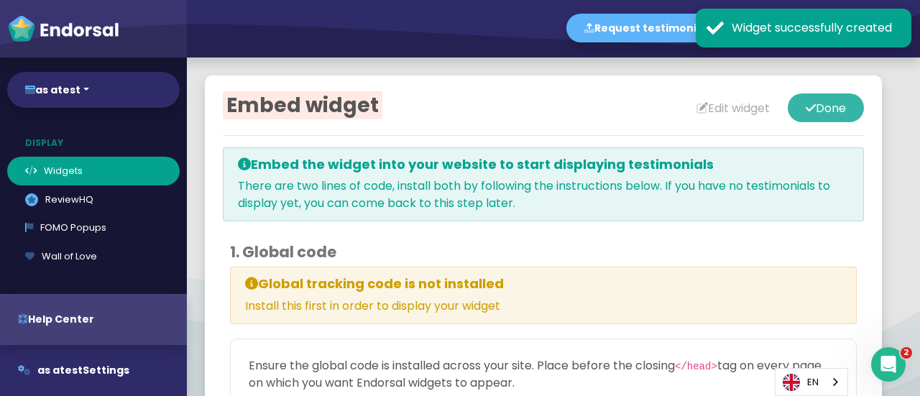
click at [828, 116] on button "Done" at bounding box center [826, 107] width 76 height 29
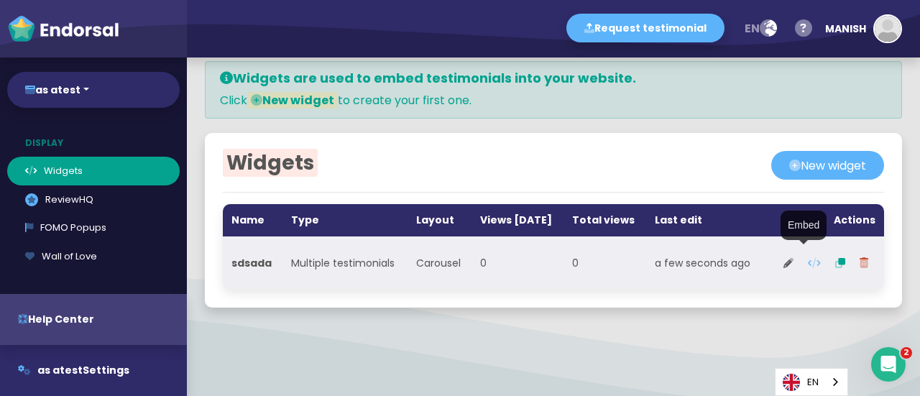
click at [801, 257] on button at bounding box center [814, 263] width 27 height 36
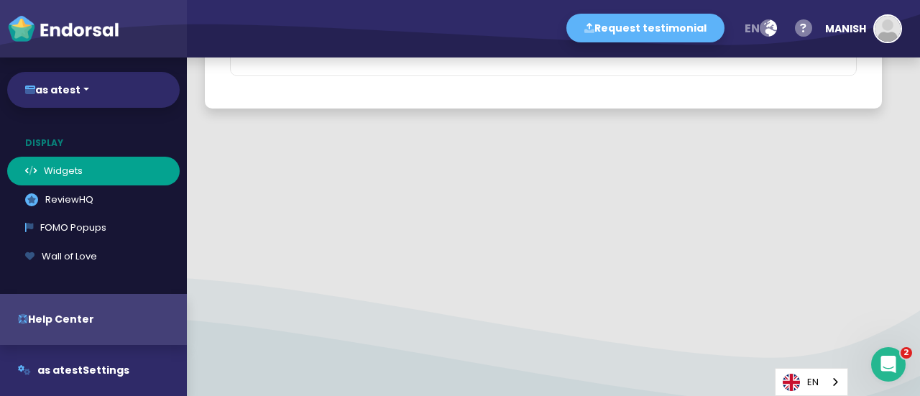
scroll to position [853, 0]
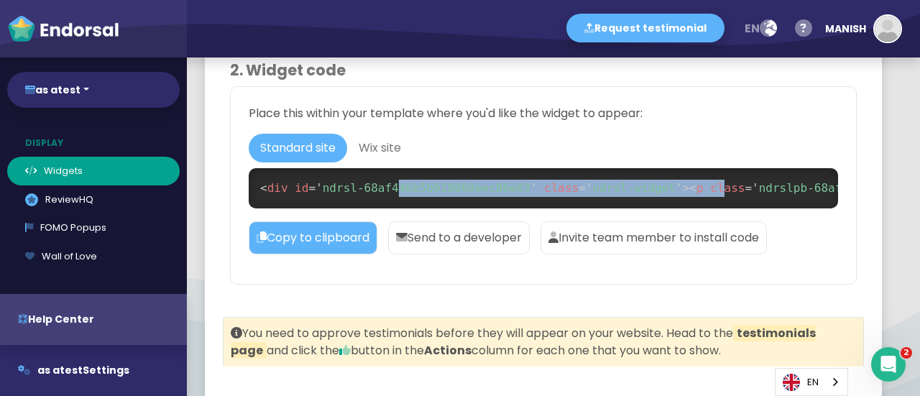
drag, startPoint x: 388, startPoint y: 205, endPoint x: 719, endPoint y: 202, distance: 330.7
click at [692, 208] on pre "< div id = ' ndrsl-68af446b5b018068eec86e03 ' class = ' ndrsl-widget ' > < p cl…" at bounding box center [543, 188] width 589 height 40
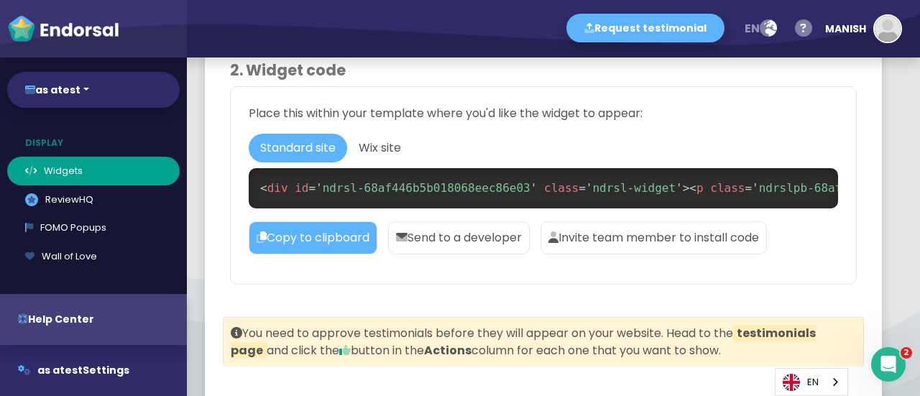
click at [347, 147] on link "Wix site" at bounding box center [298, 148] width 98 height 29
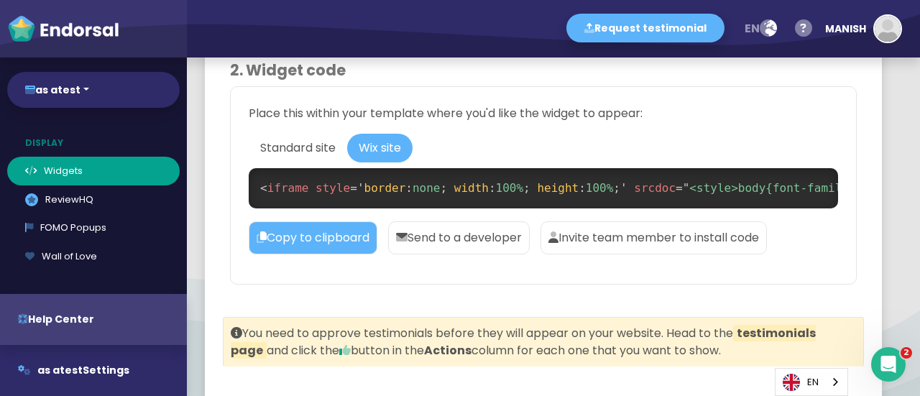
click at [308, 143] on link "Standard site" at bounding box center [298, 148] width 98 height 29
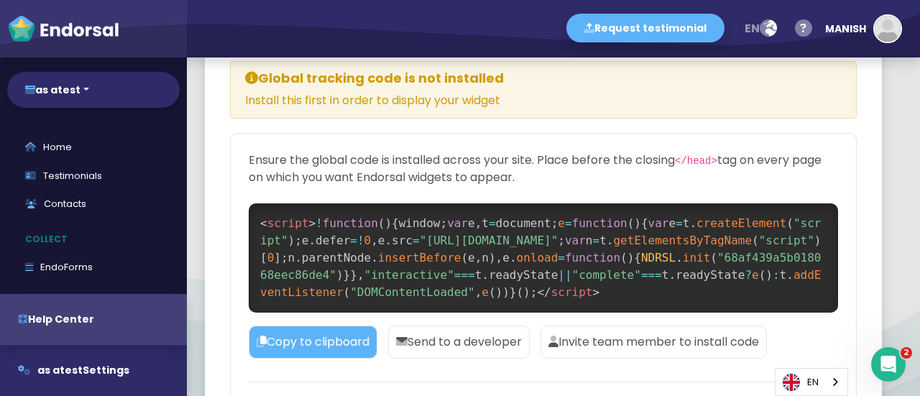
scroll to position [277, 0]
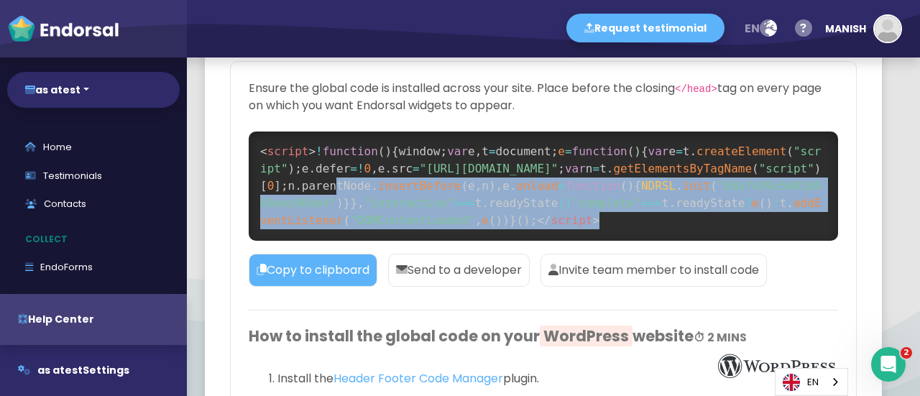
drag, startPoint x: 420, startPoint y: 178, endPoint x: 661, endPoint y: 213, distance: 244.1
click at [661, 213] on pre "< script > ! function ( ) { window ; var e , t = document ; e = function ( ) { …" at bounding box center [543, 186] width 589 height 109
click at [646, 215] on pre "< script > ! function ( ) { window ; var e , t = document ; e = function ( ) { …" at bounding box center [543, 186] width 589 height 109
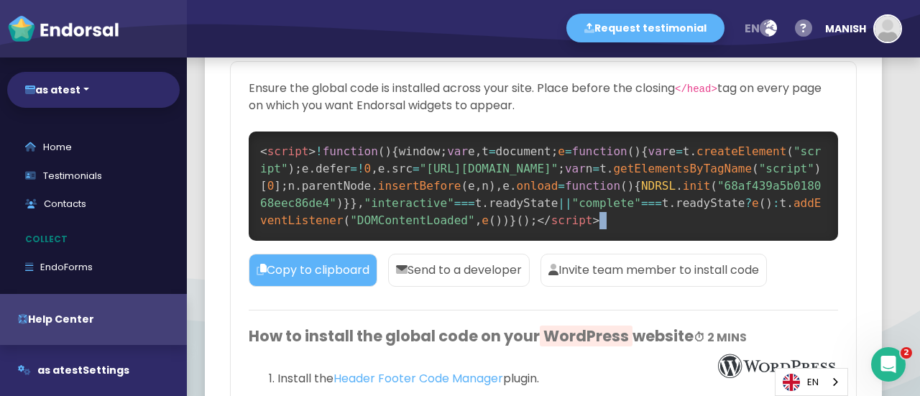
click at [646, 215] on pre "< script > ! function ( ) { window ; var e , t = document ; e = function ( ) { …" at bounding box center [543, 186] width 589 height 109
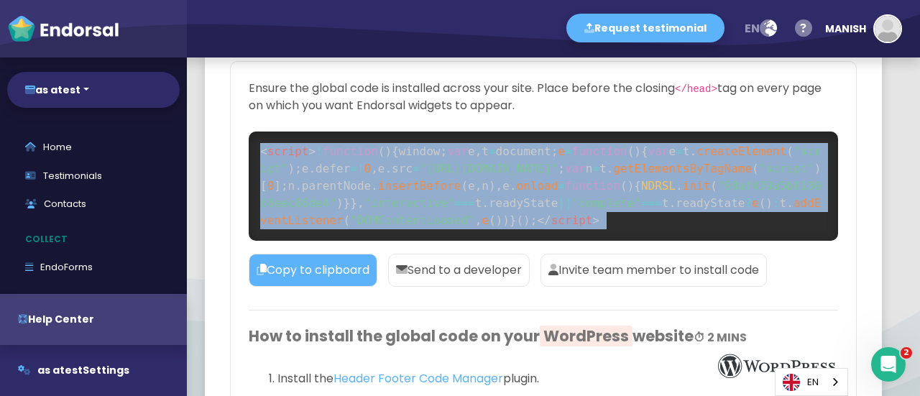
click at [646, 215] on pre "< script > ! function ( ) { window ; var e , t = document ; e = function ( ) { …" at bounding box center [543, 186] width 589 height 109
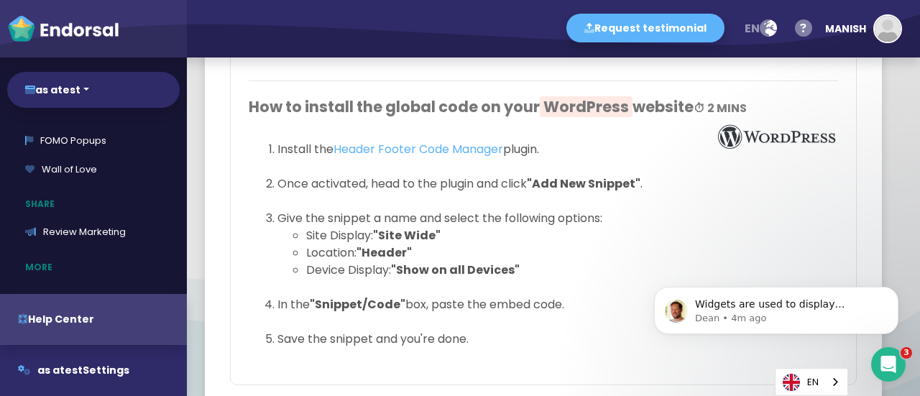
scroll to position [434, 0]
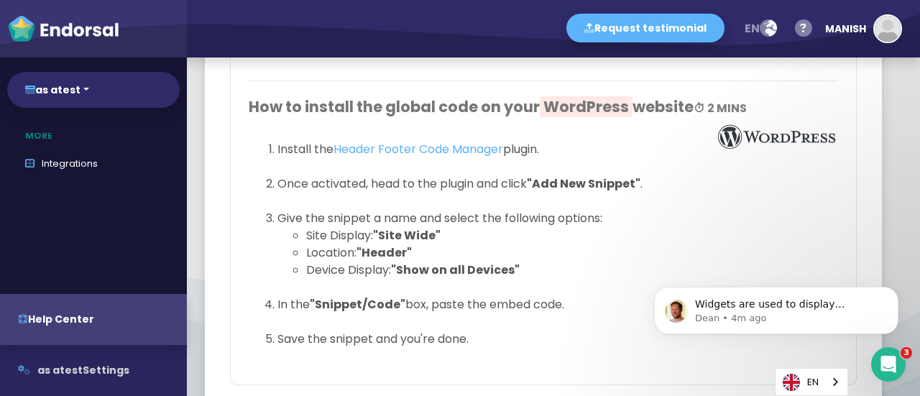
click at [73, 369] on span "as atest" at bounding box center [59, 370] width 45 height 14
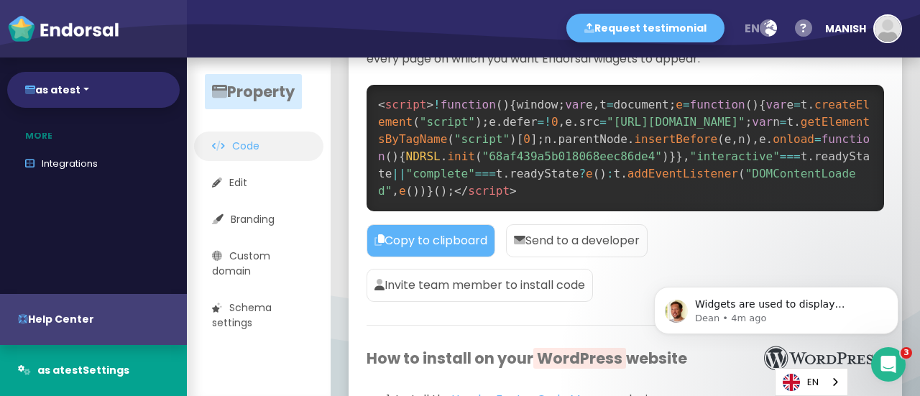
scroll to position [81, 0]
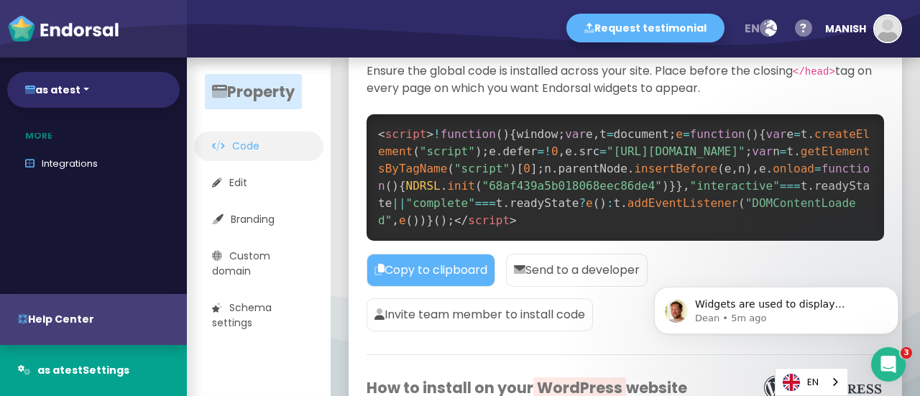
click at [551, 256] on p "Send to a developer" at bounding box center [577, 270] width 142 height 33
click at [254, 175] on link "Edit" at bounding box center [258, 182] width 129 height 29
